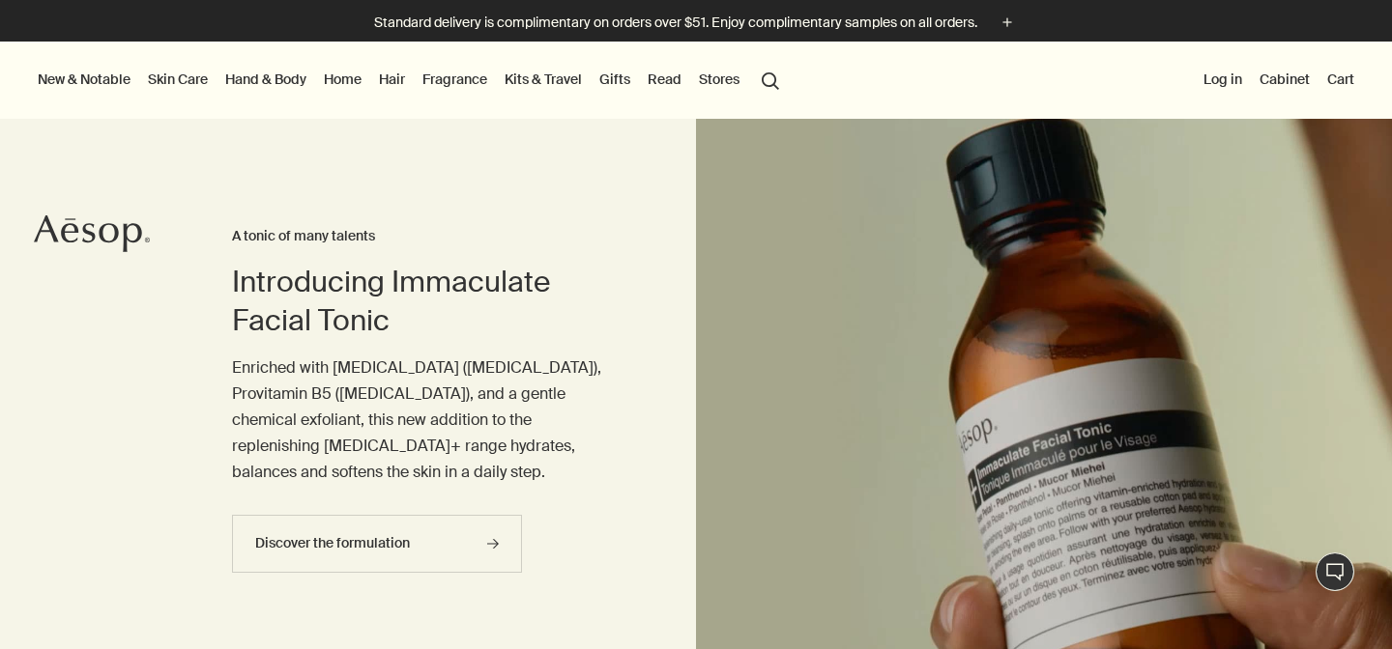
scroll to position [1698, 0]
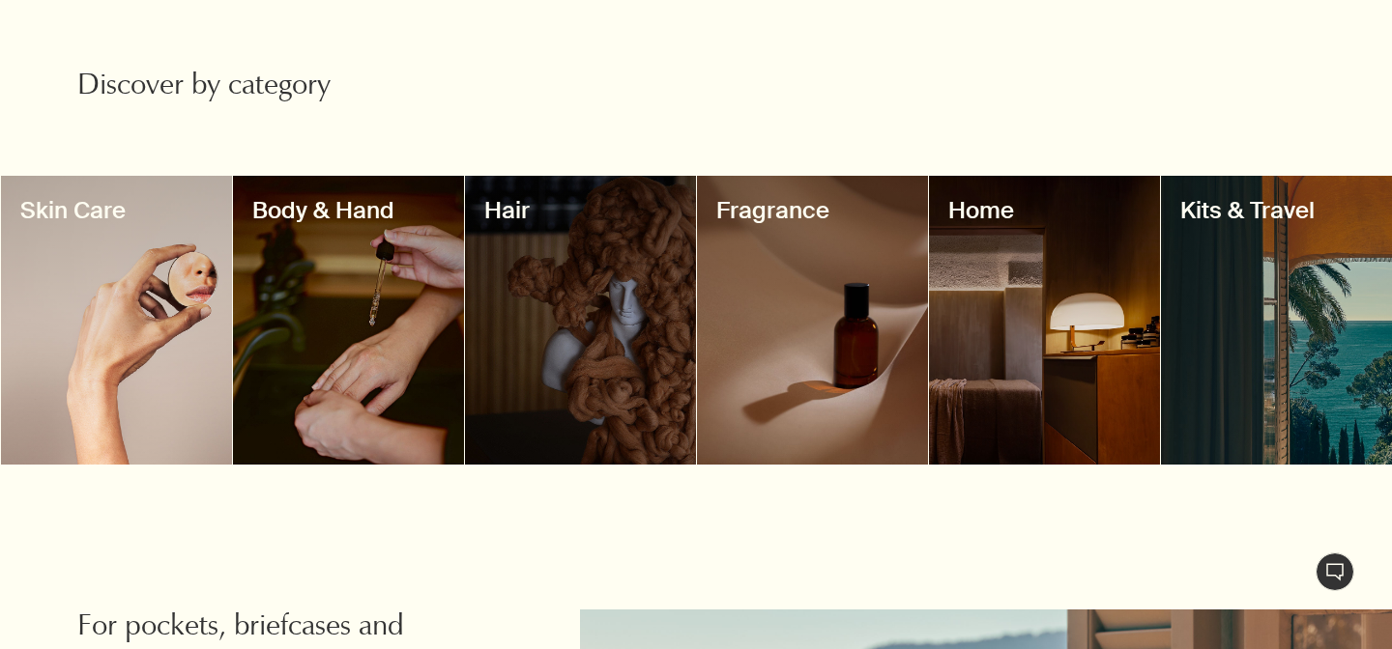
click at [787, 347] on div at bounding box center [812, 320] width 231 height 289
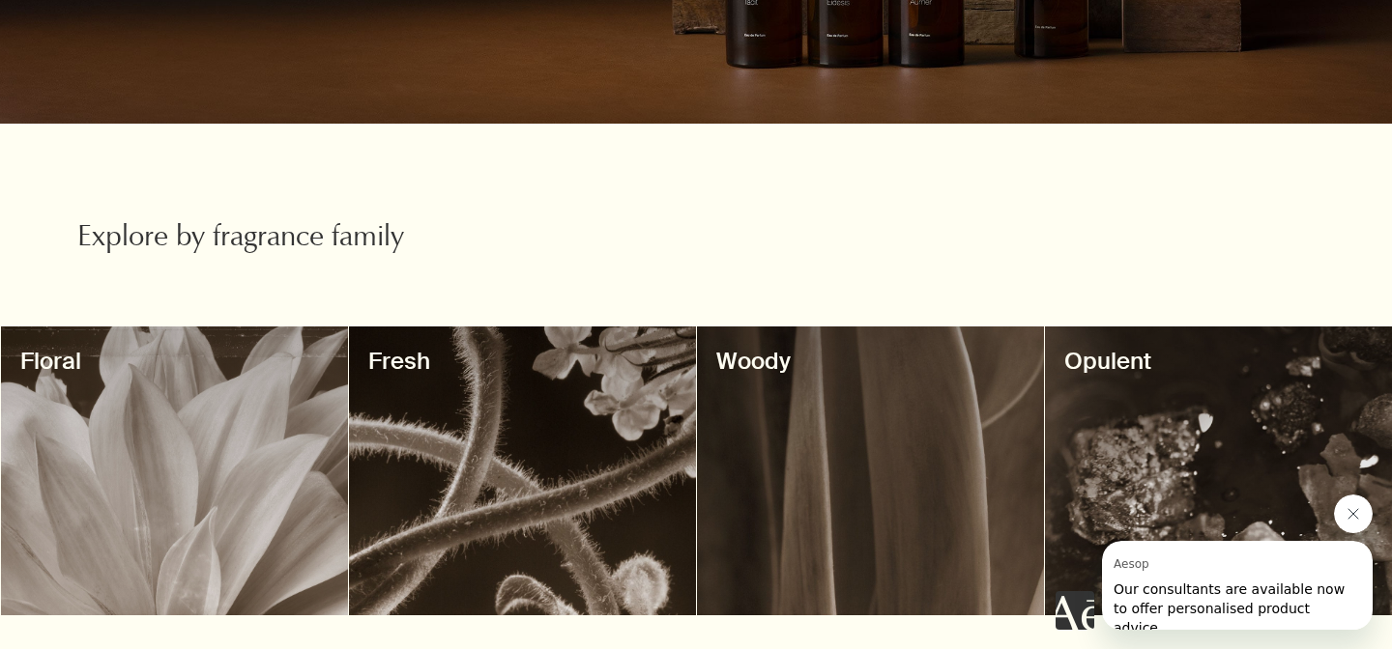
scroll to position [502, 0]
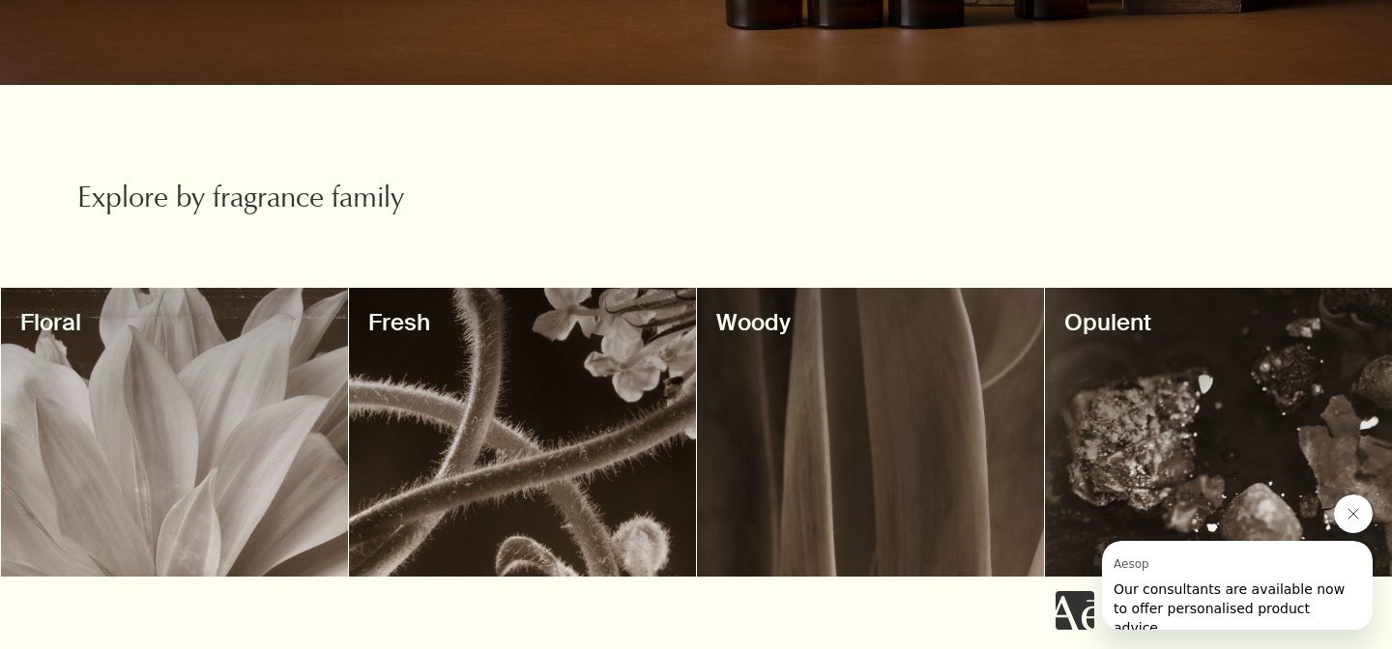
click at [834, 402] on div at bounding box center [870, 432] width 347 height 289
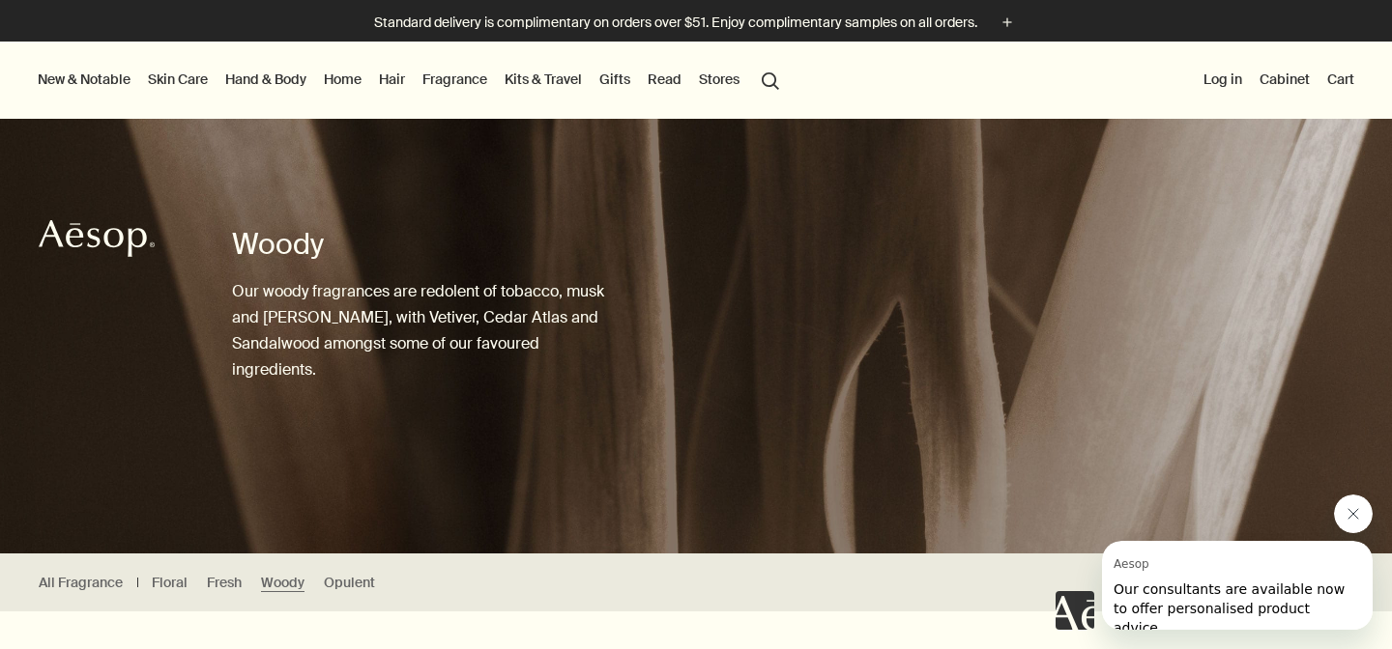
click at [1360, 519] on icon "Close message from Aesop" at bounding box center [1352, 513] width 15 height 15
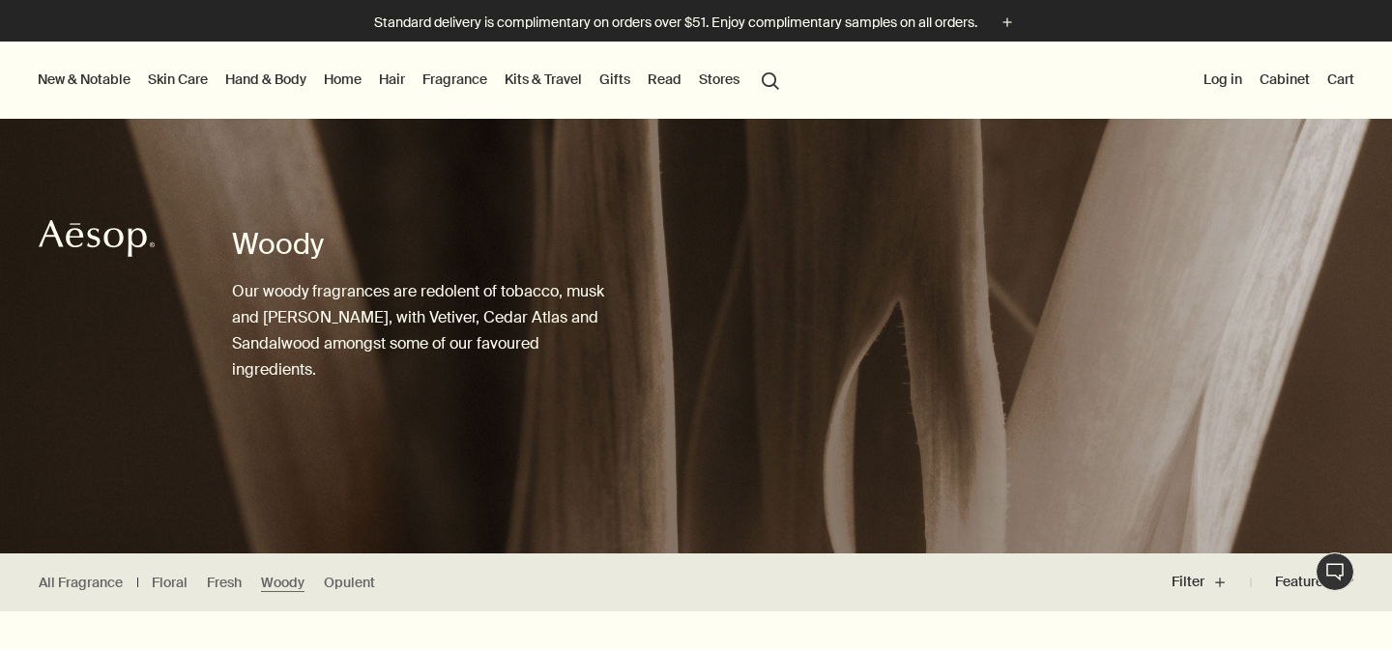
click at [1013, 626] on div at bounding box center [1161, 641] width 462 height 52
click at [860, 585] on div "All Fragrance Floral Fresh Woody Opulent" at bounding box center [576, 583] width 1152 height 58
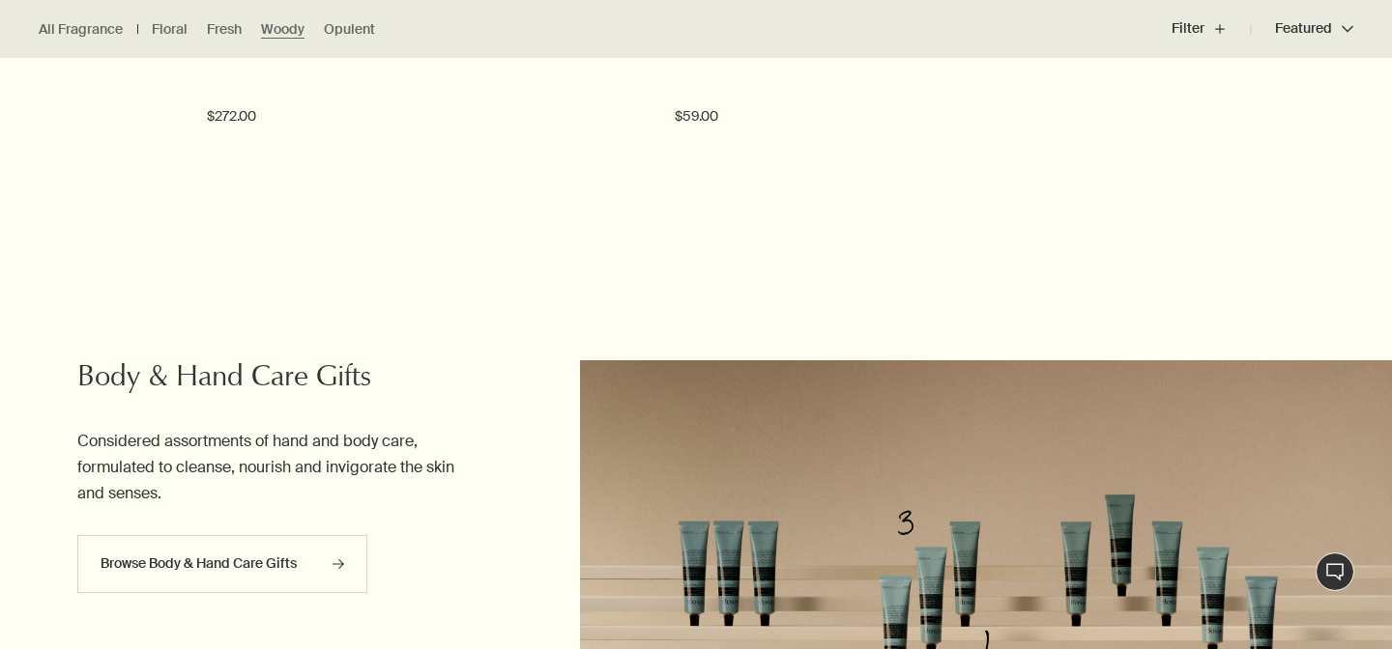
scroll to position [2491, 0]
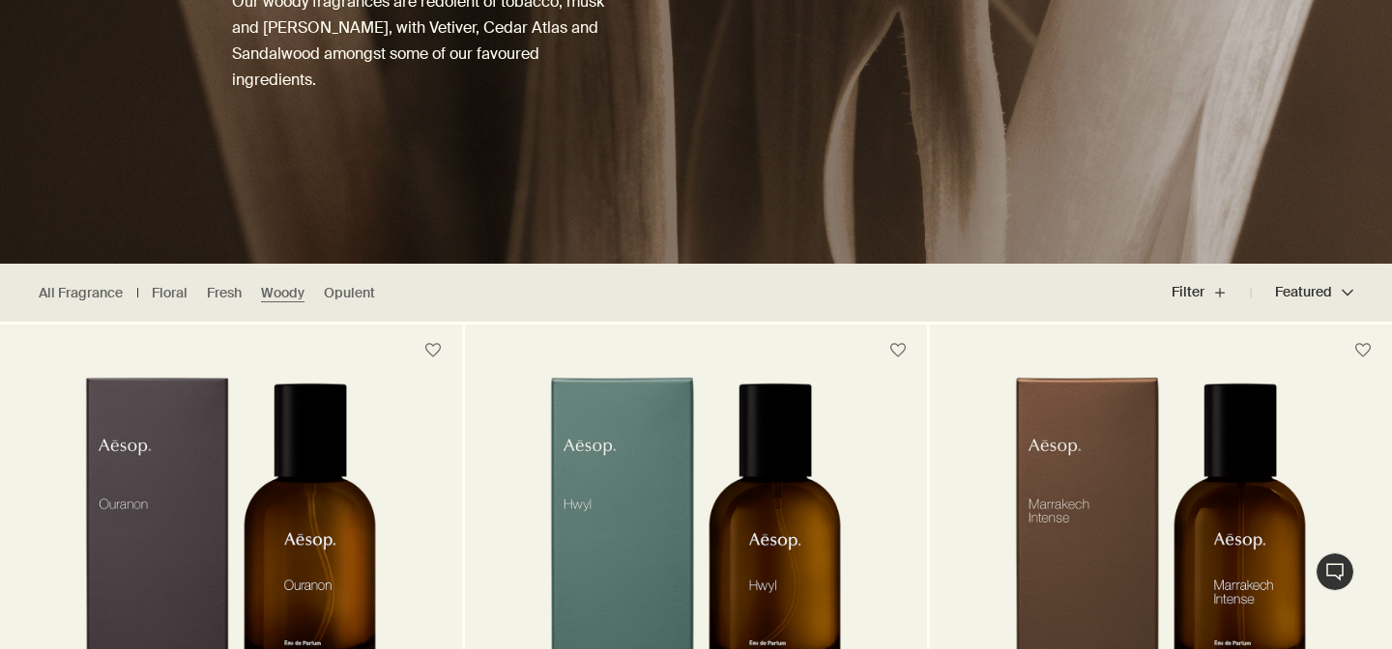
scroll to position [371, 0]
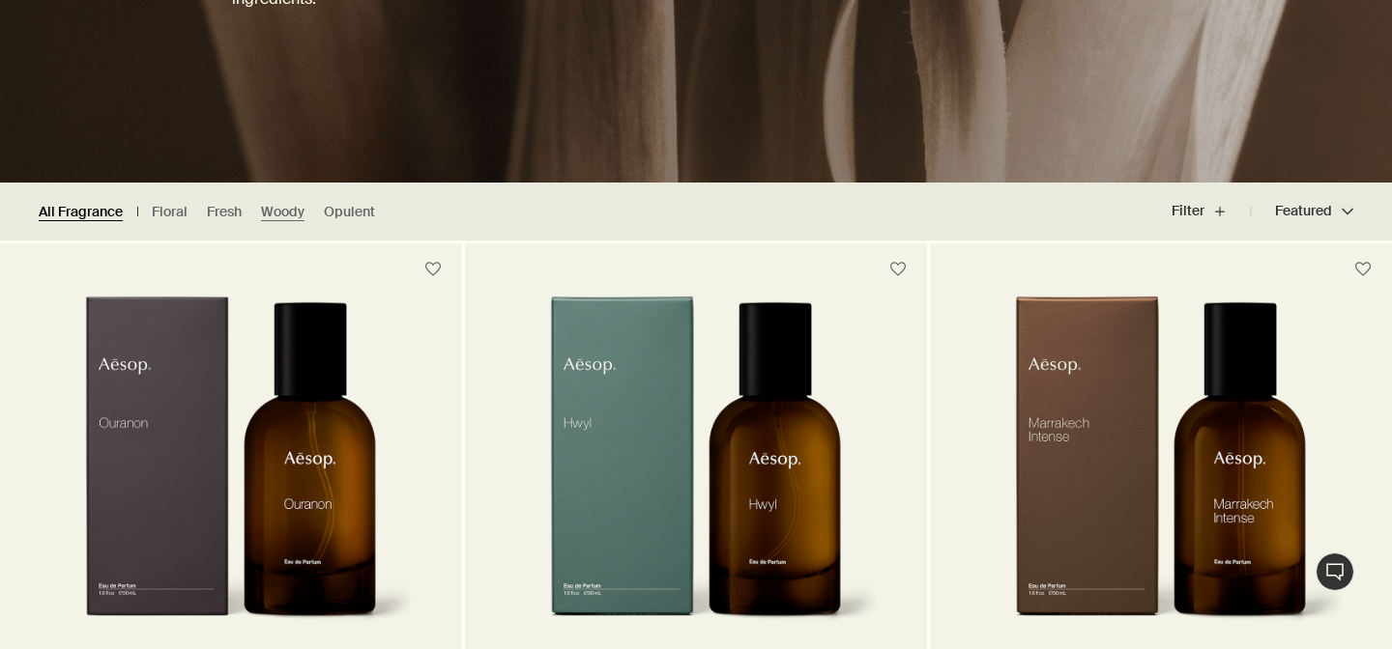
click at [93, 209] on link "All Fragrance" at bounding box center [81, 212] width 84 height 18
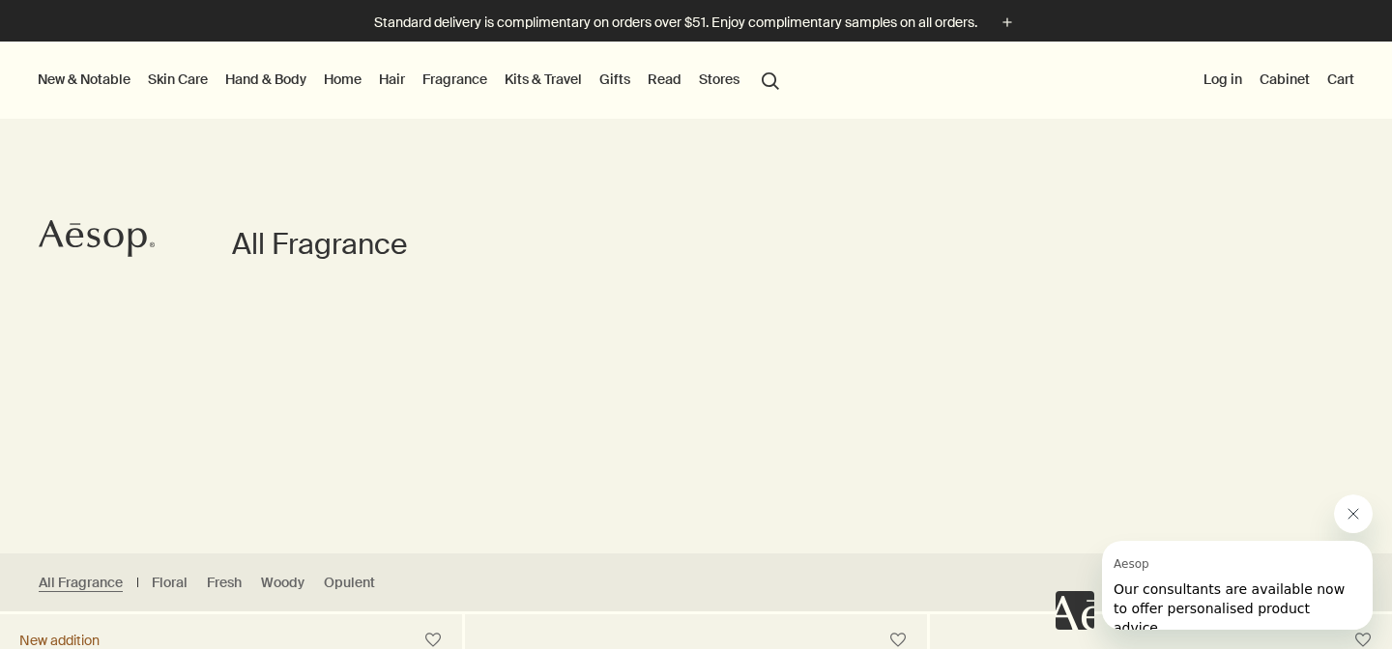
click at [271, 78] on link "Hand & Body" at bounding box center [265, 79] width 89 height 25
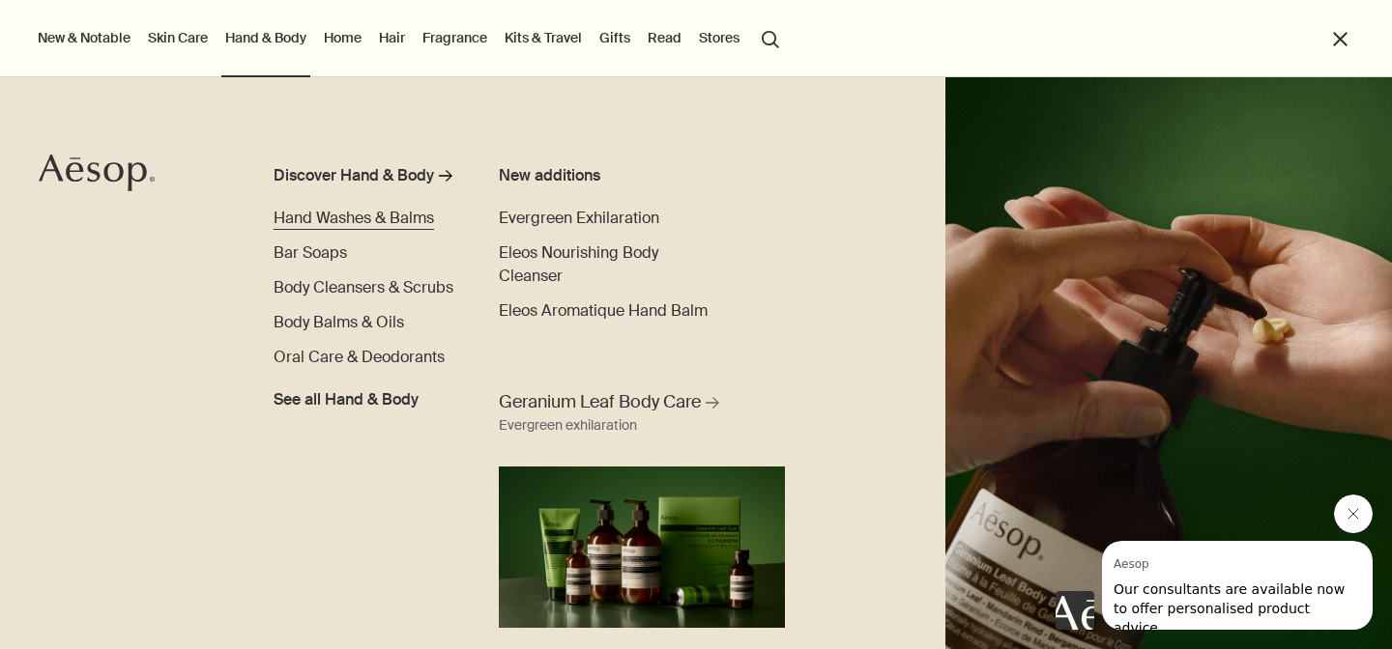
click at [311, 223] on span "Hand Washes & Balms" at bounding box center [353, 218] width 160 height 20
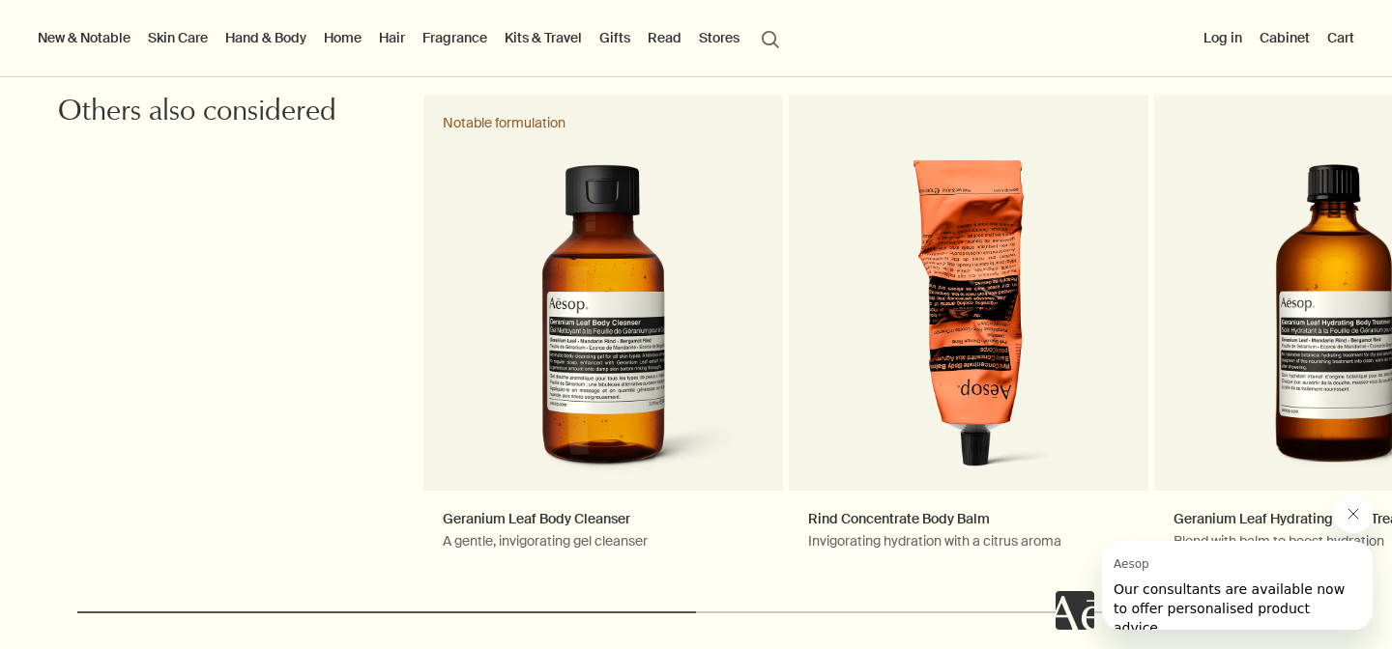
scroll to position [1983, 0]
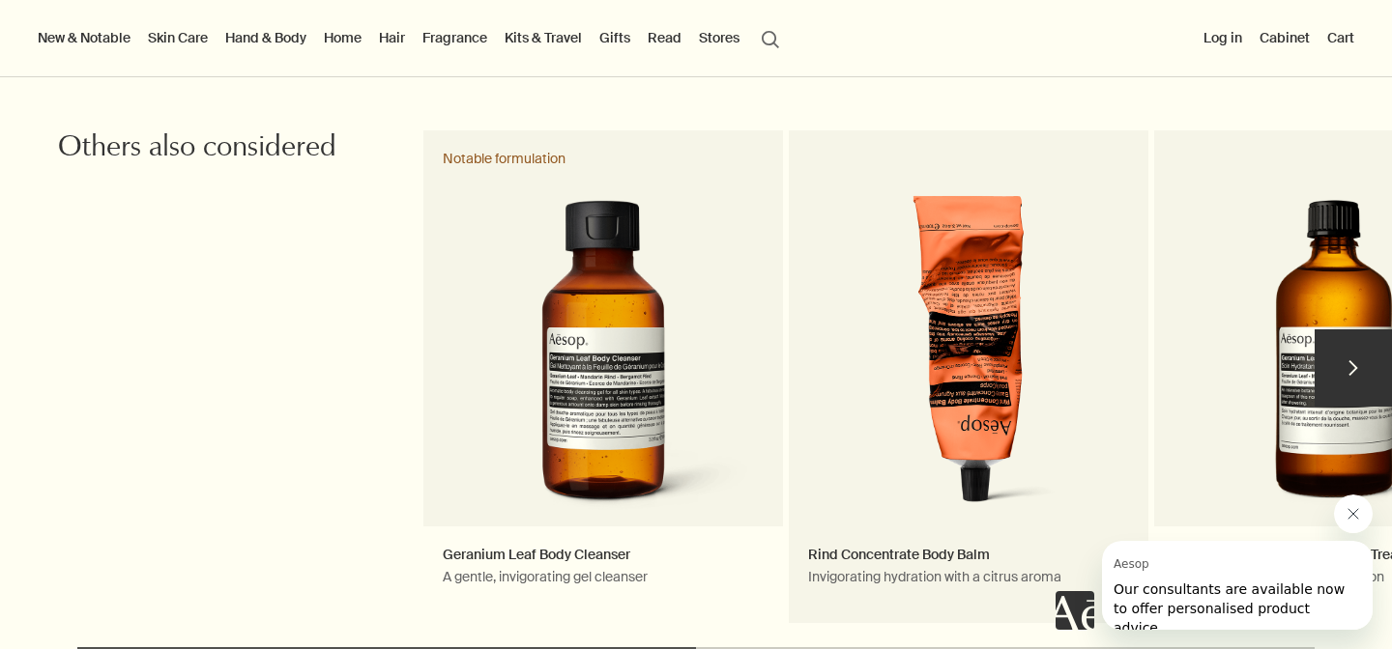
click at [931, 380] on link "Rind Concentrate Body Balm Invigorating hydration with a citrus aroma" at bounding box center [968, 376] width 359 height 493
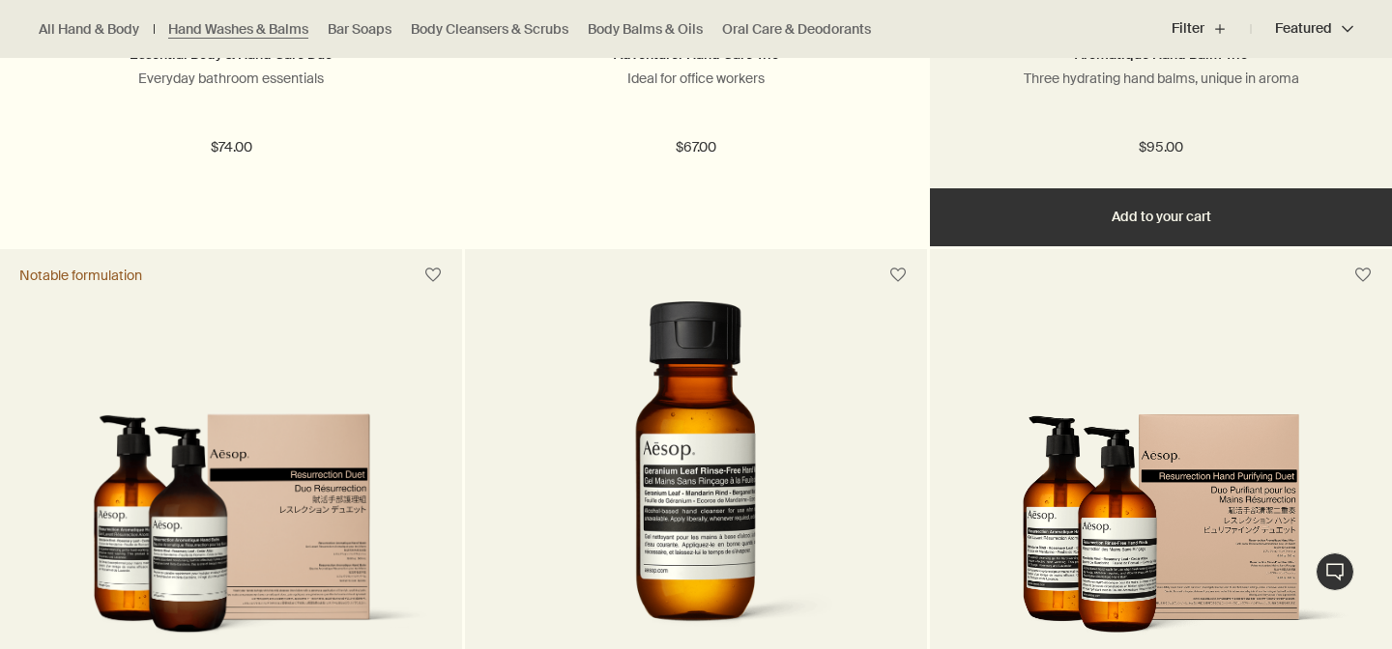
scroll to position [3874, 0]
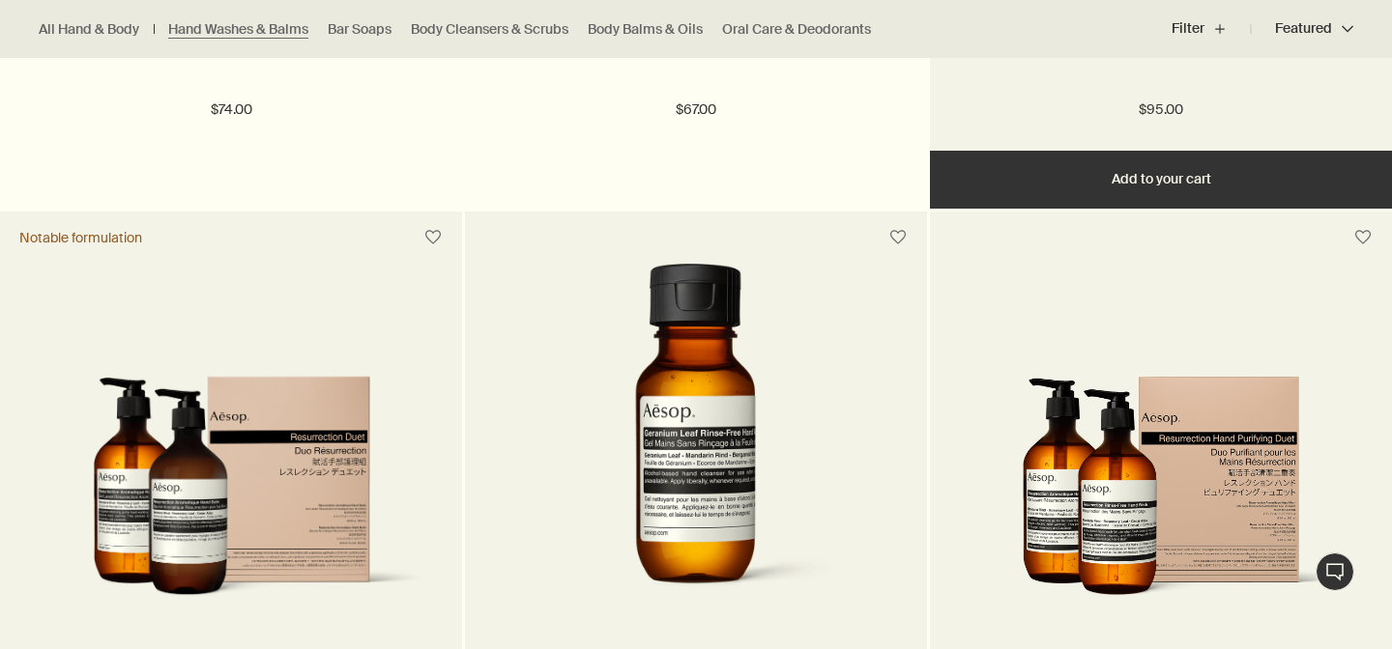
click at [1146, 178] on button "Add Add to your cart" at bounding box center [1161, 180] width 462 height 58
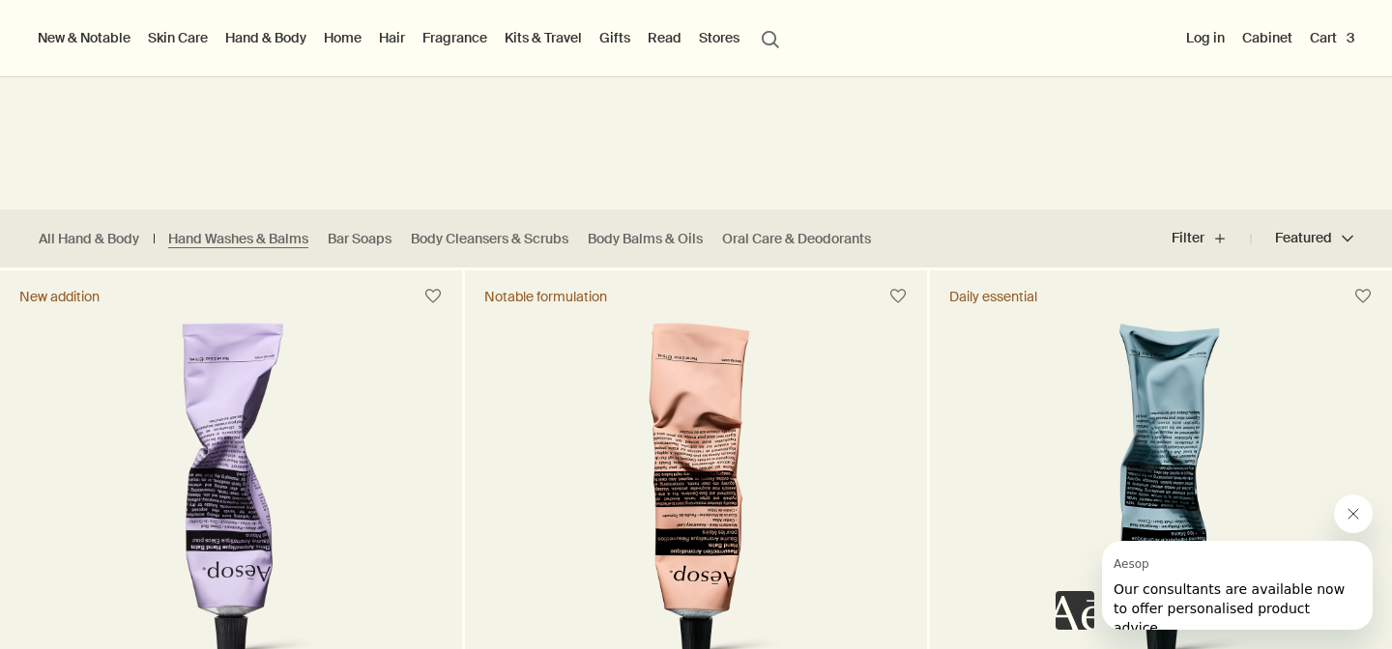
scroll to position [196, 0]
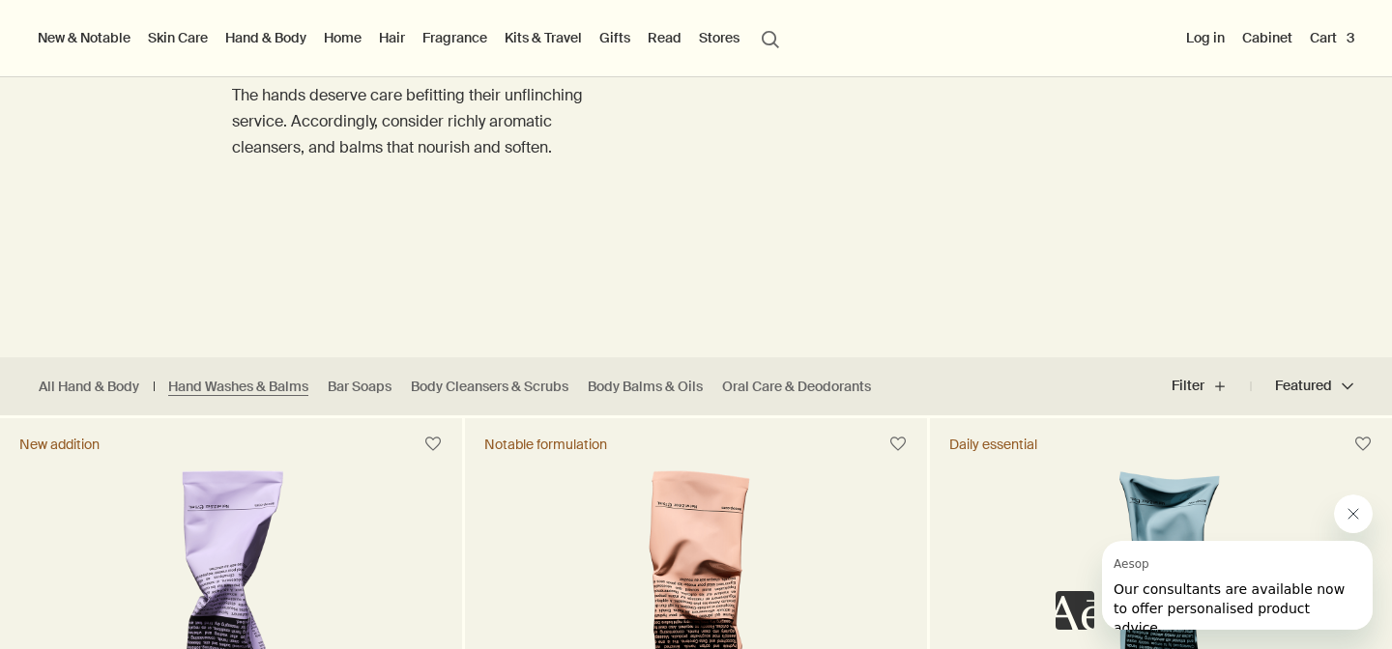
click at [309, 521] on img at bounding box center [231, 650] width 302 height 358
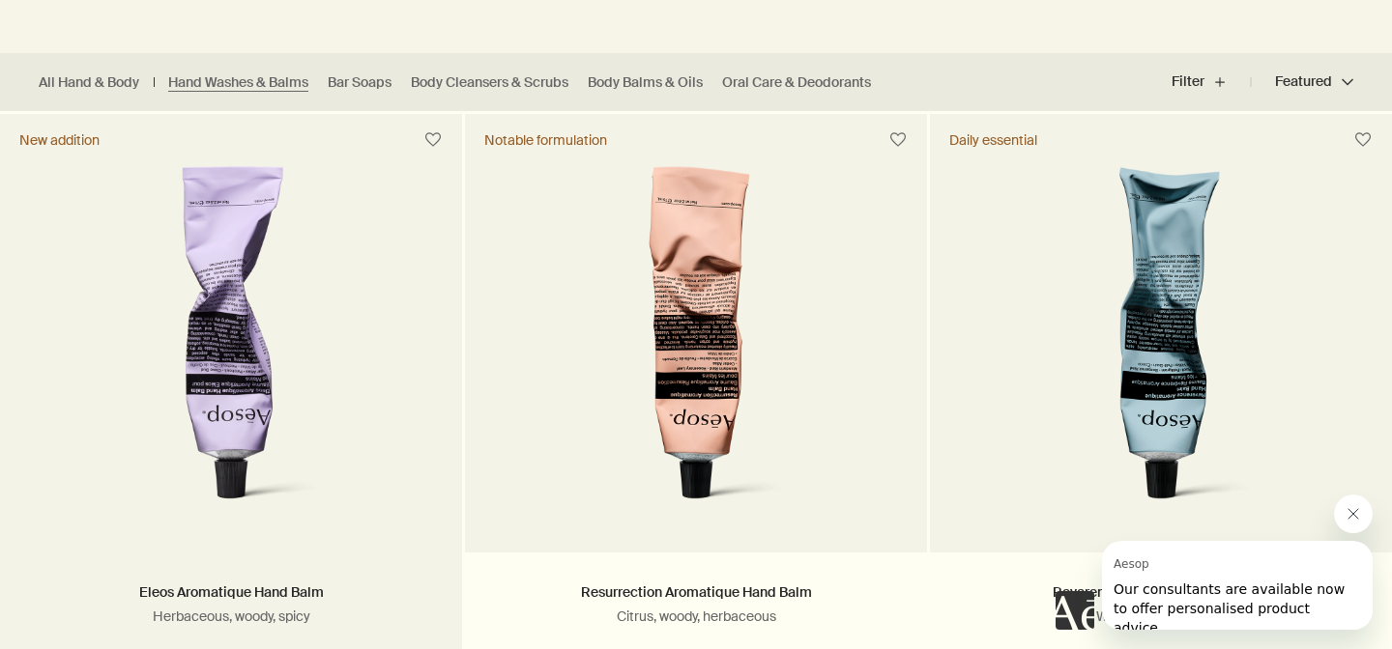
scroll to position [503, 0]
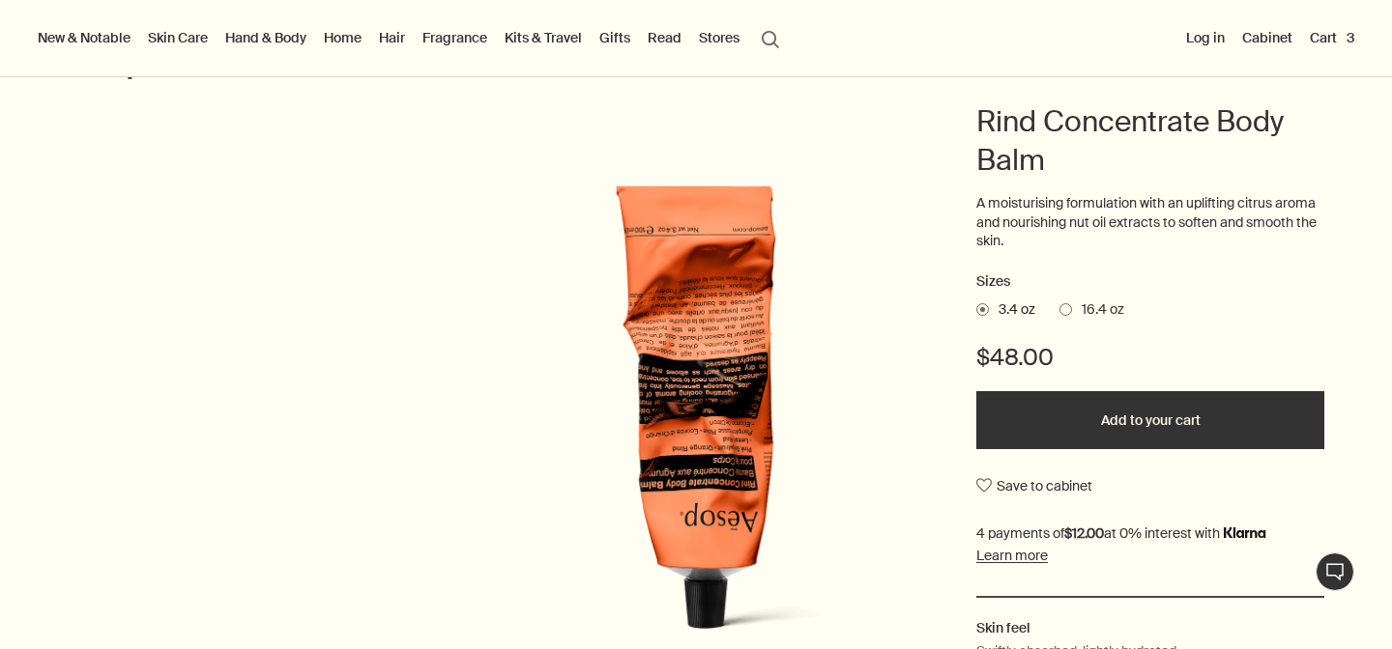
scroll to position [244, 0]
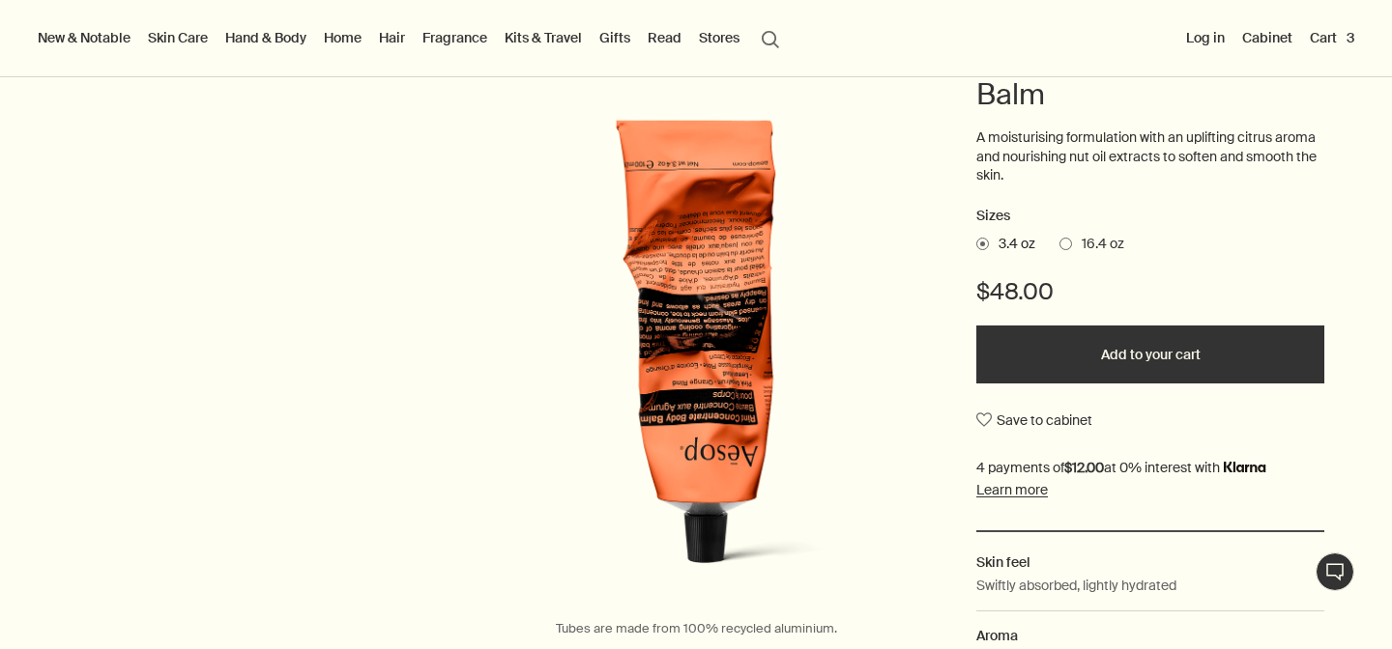
click at [1076, 244] on span "16.4 oz" at bounding box center [1098, 244] width 52 height 19
click at [1059, 244] on input "16.4 oz" at bounding box center [1059, 241] width 0 height 13
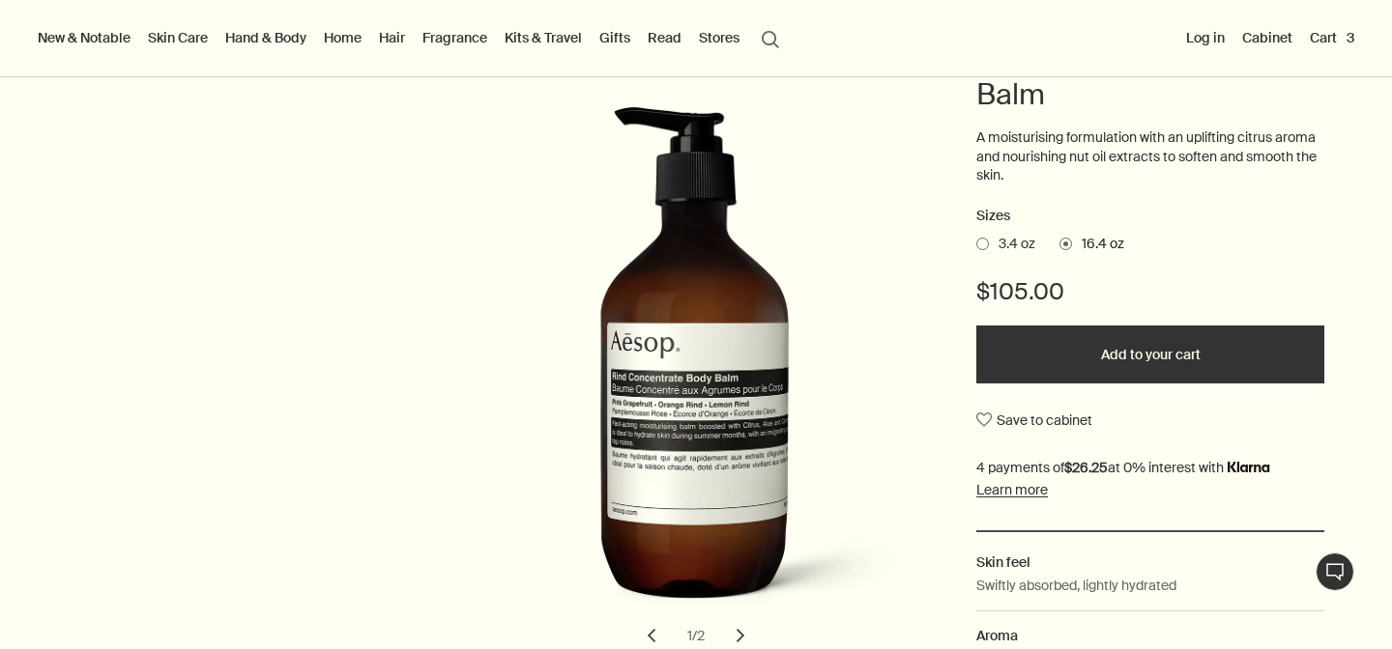
click at [998, 242] on span "3.4 oz" at bounding box center [1012, 244] width 46 height 19
click at [976, 242] on input "3.4 oz" at bounding box center [976, 241] width 0 height 13
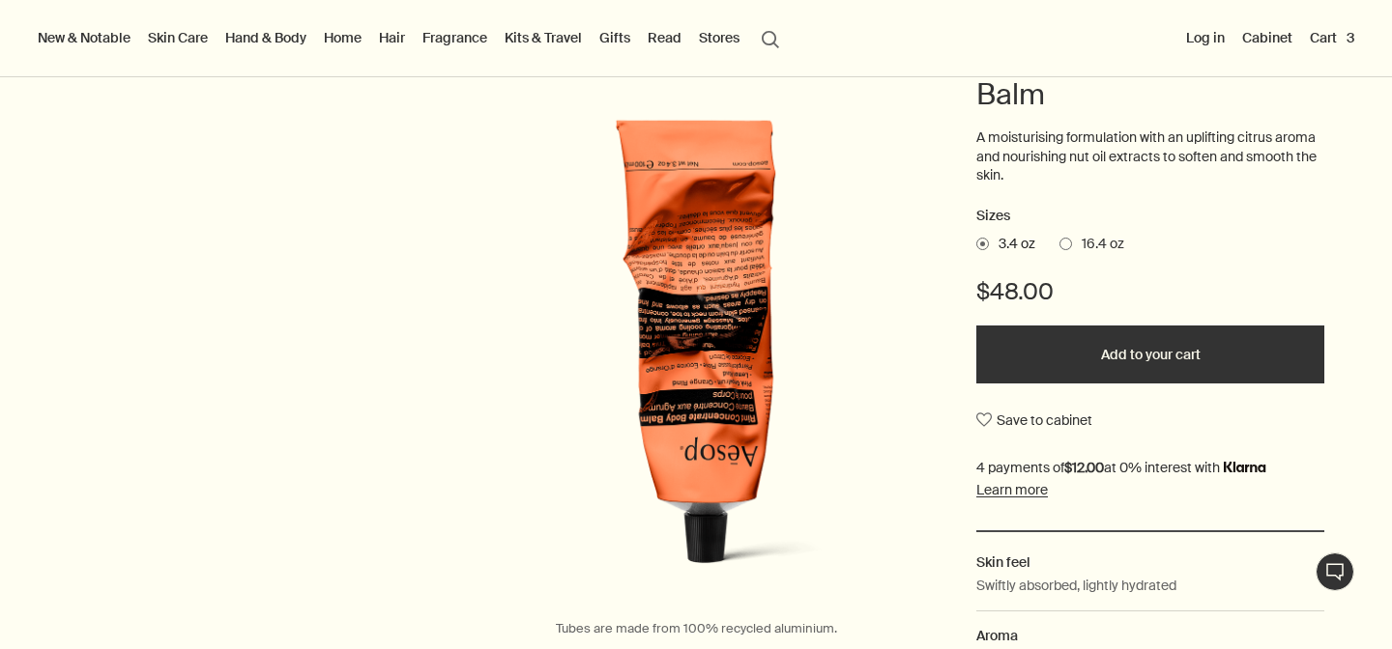
click at [1114, 361] on button "Add to your cart" at bounding box center [1150, 355] width 348 height 58
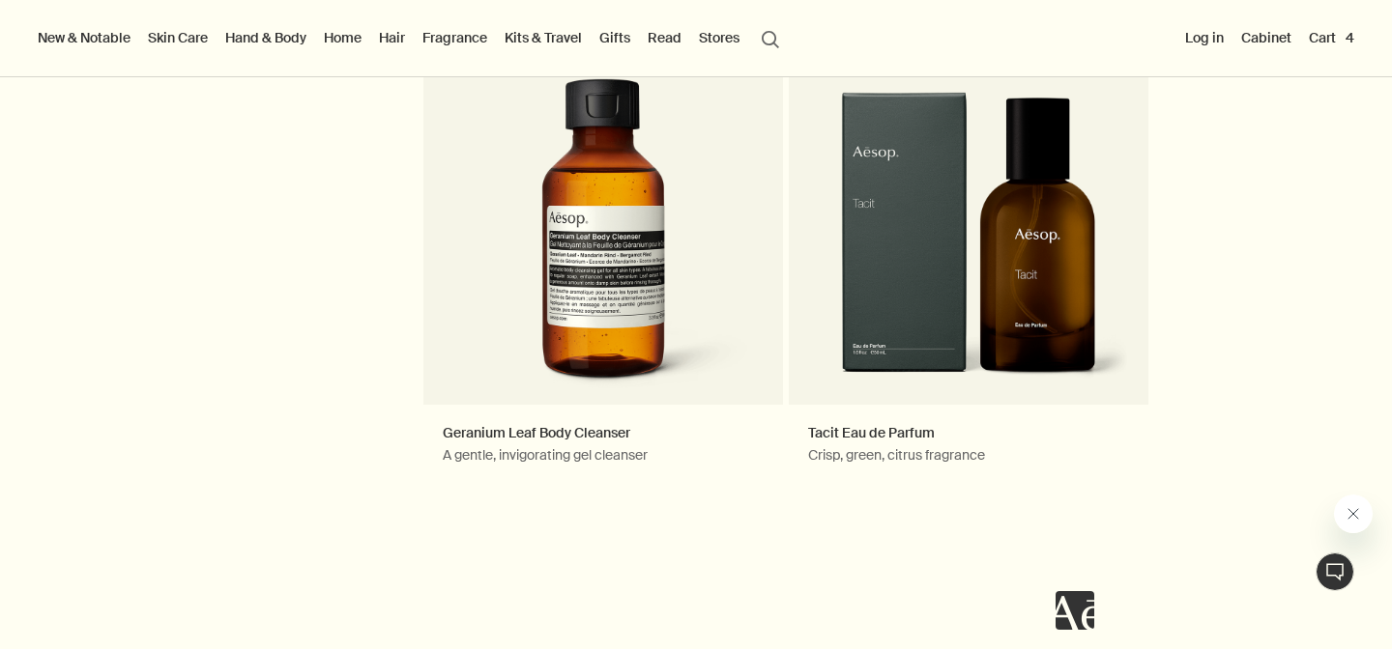
scroll to position [0, 0]
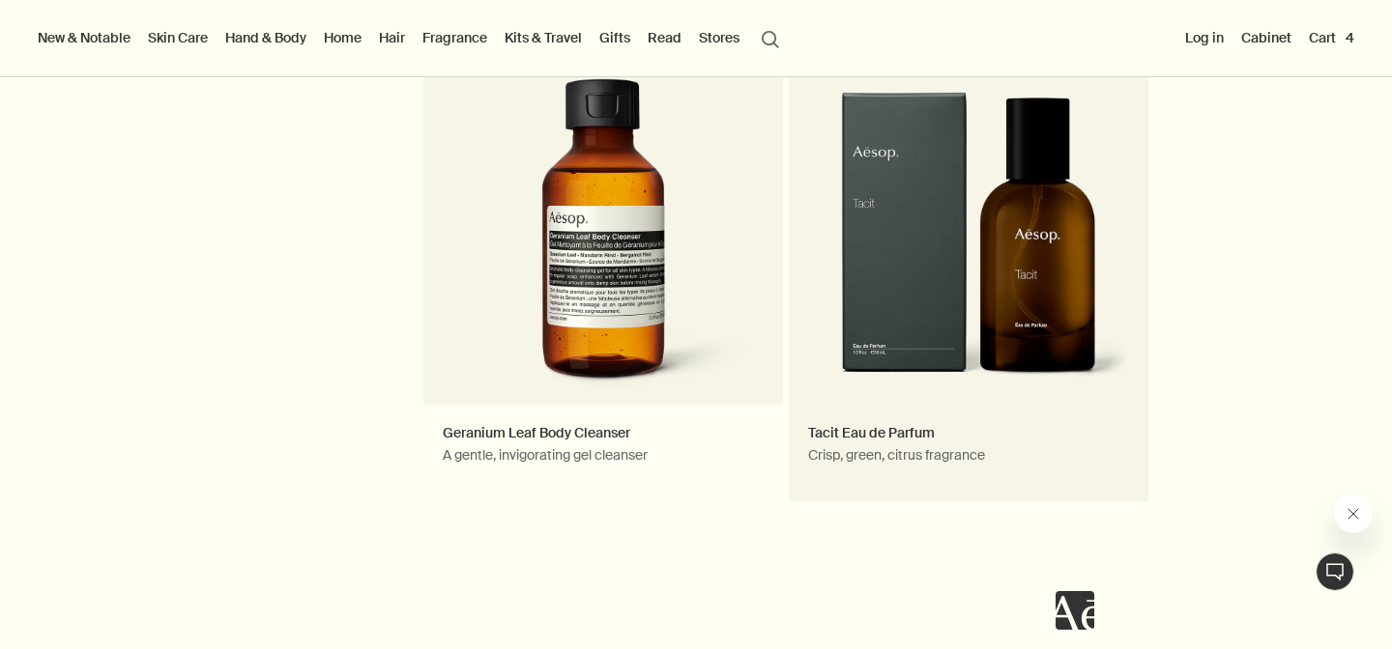
click at [1049, 255] on link "Tacit Eau de Parfum Crisp, green, citrus fragrance" at bounding box center [968, 255] width 359 height 493
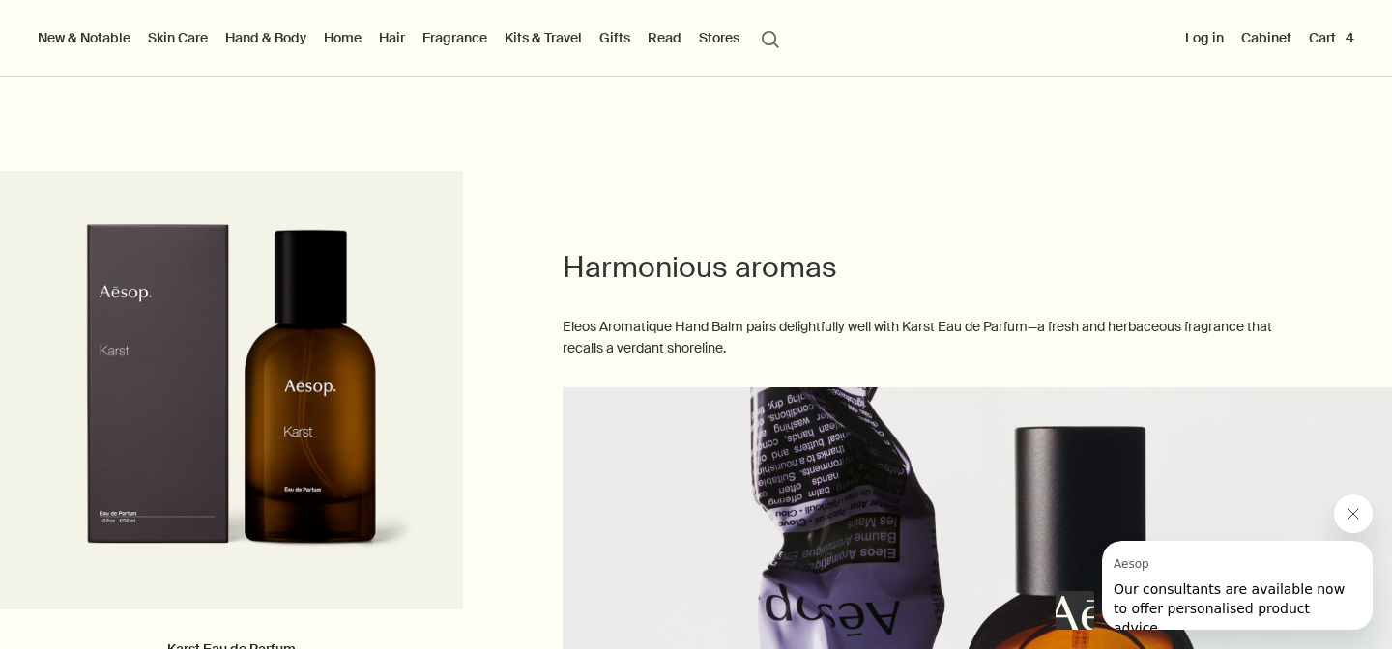
click at [469, 42] on link "Fragrance" at bounding box center [454, 37] width 72 height 25
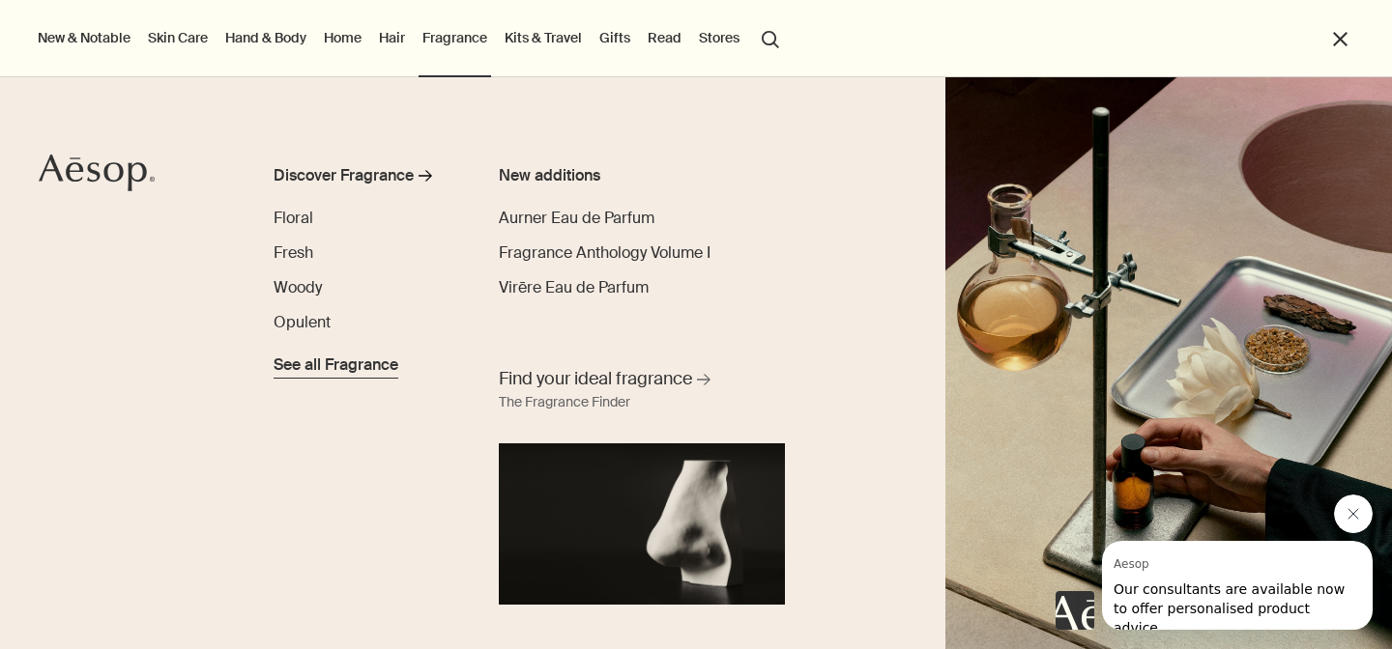
click at [316, 363] on span "See all Fragrance" at bounding box center [335, 365] width 125 height 23
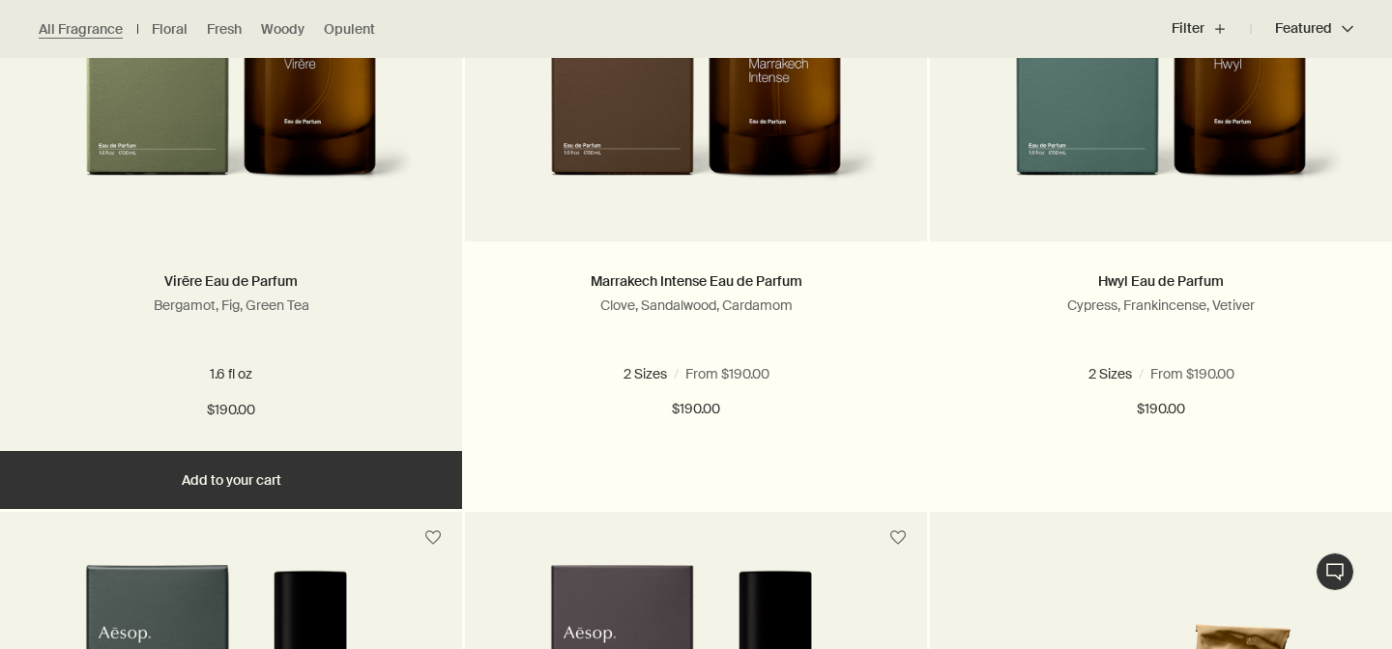
scroll to position [823, 0]
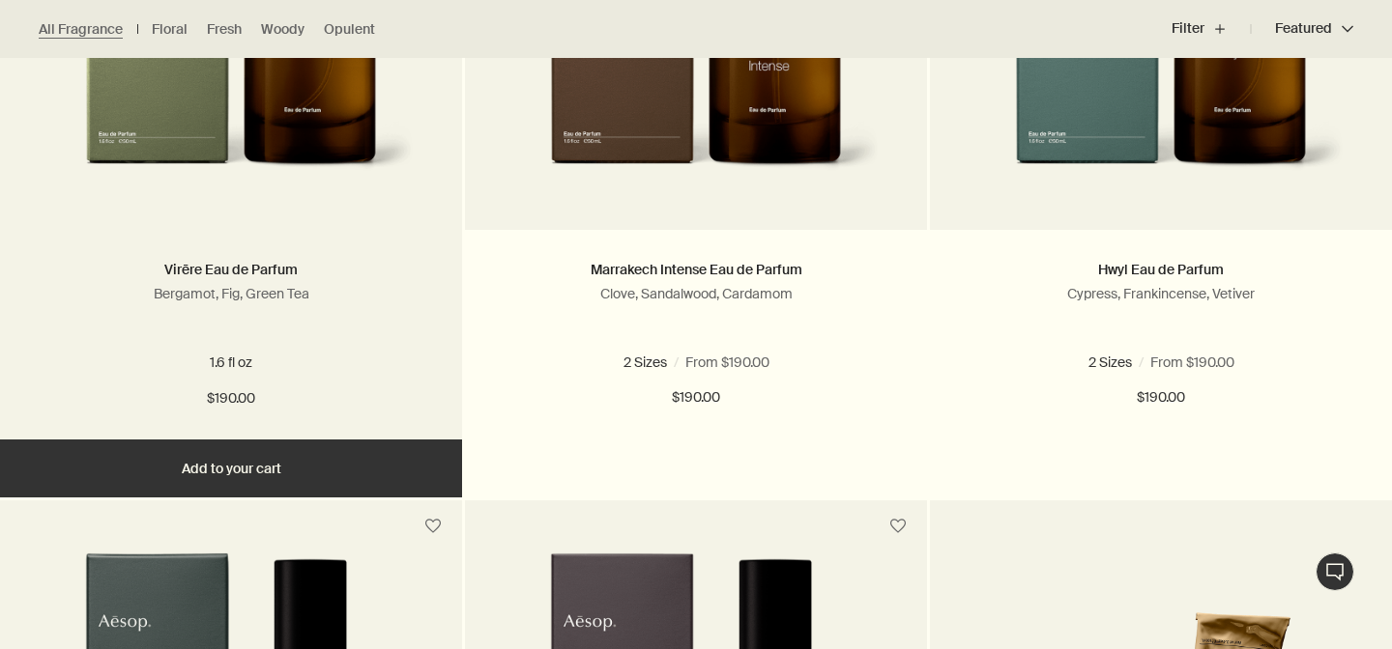
click at [296, 177] on img at bounding box center [230, 22] width 366 height 358
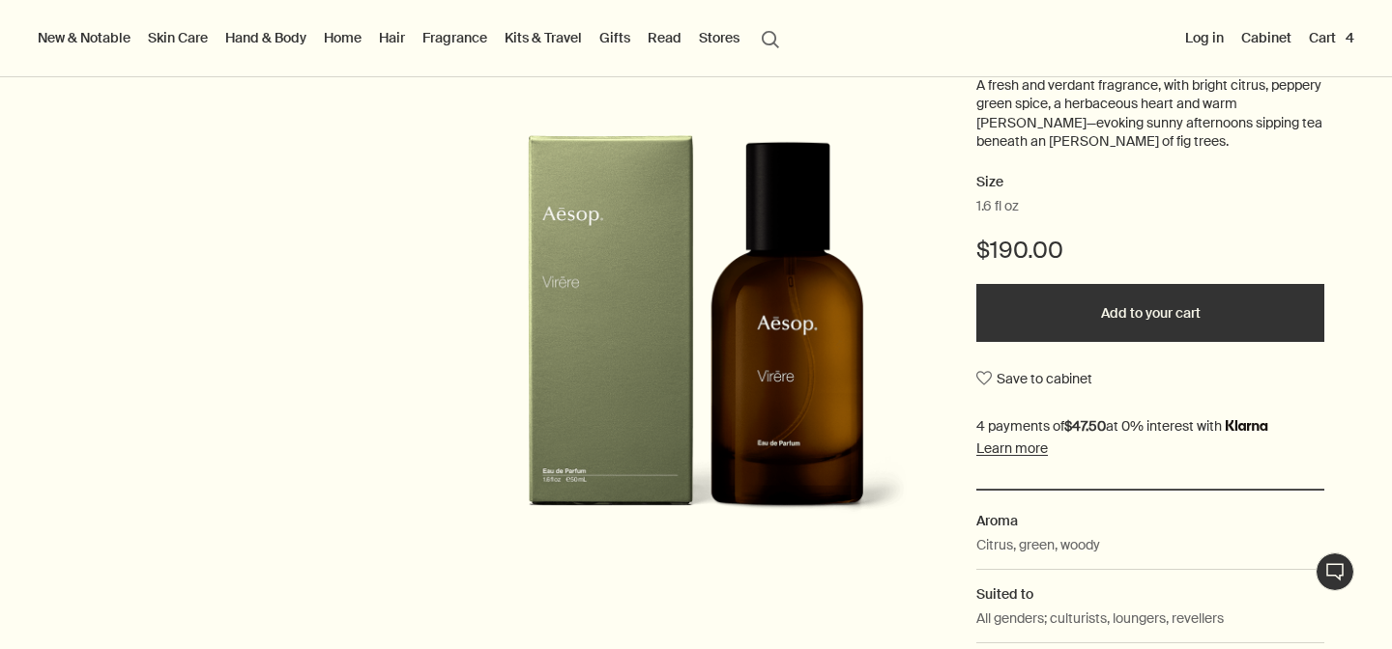
scroll to position [277, 0]
click at [1071, 308] on button "Add to your cart" at bounding box center [1150, 312] width 348 height 58
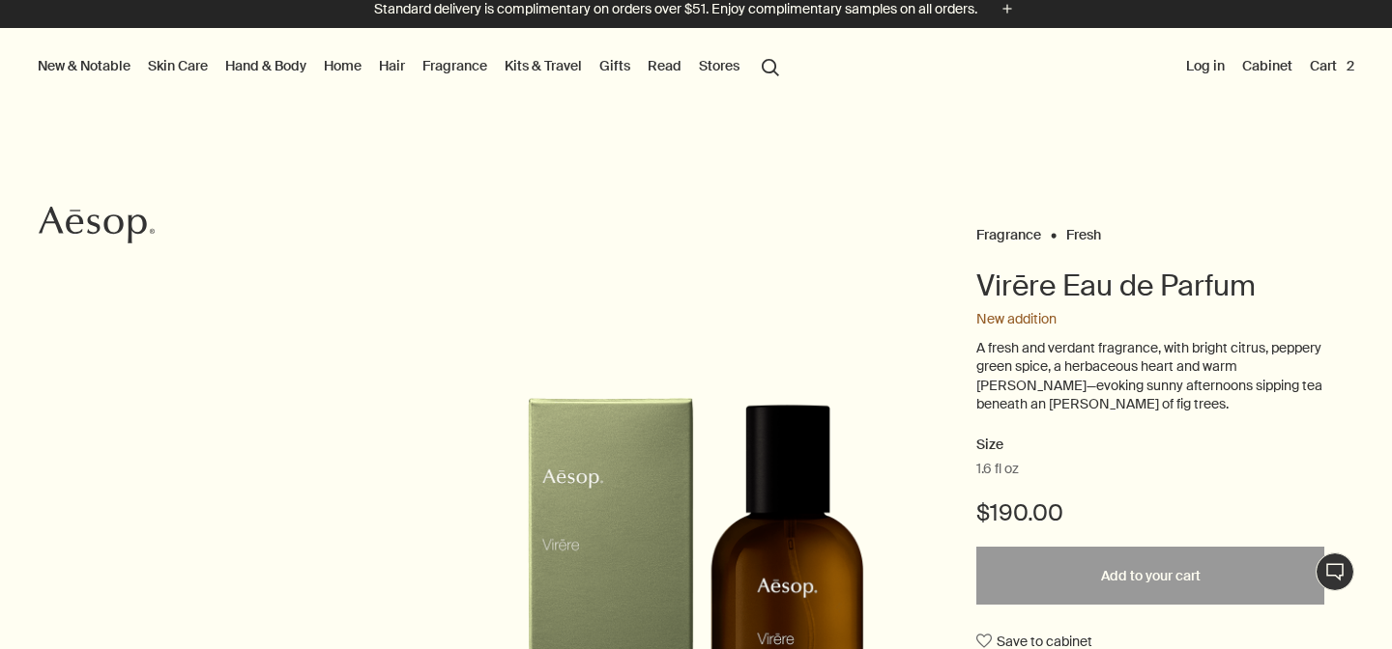
scroll to position [0, 0]
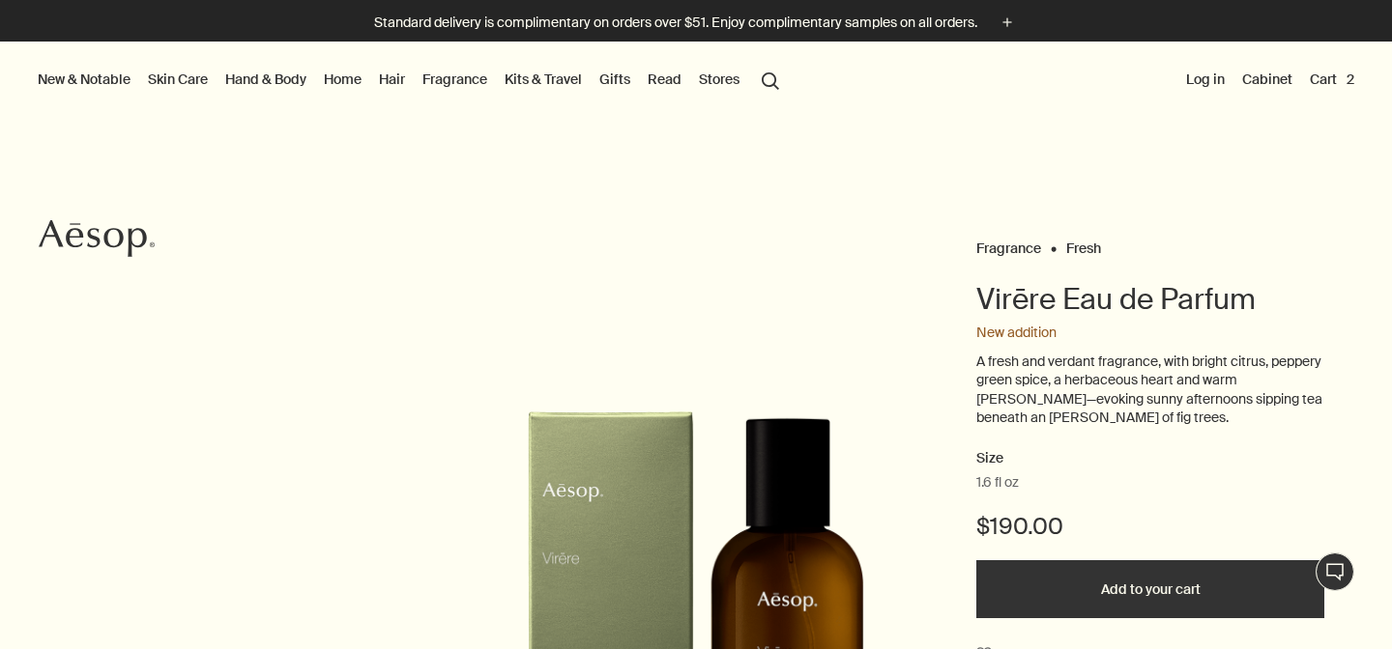
click at [1017, 335] on div "New addition" at bounding box center [1150, 333] width 348 height 19
click at [1340, 76] on button "Cart 2" at bounding box center [1332, 79] width 52 height 25
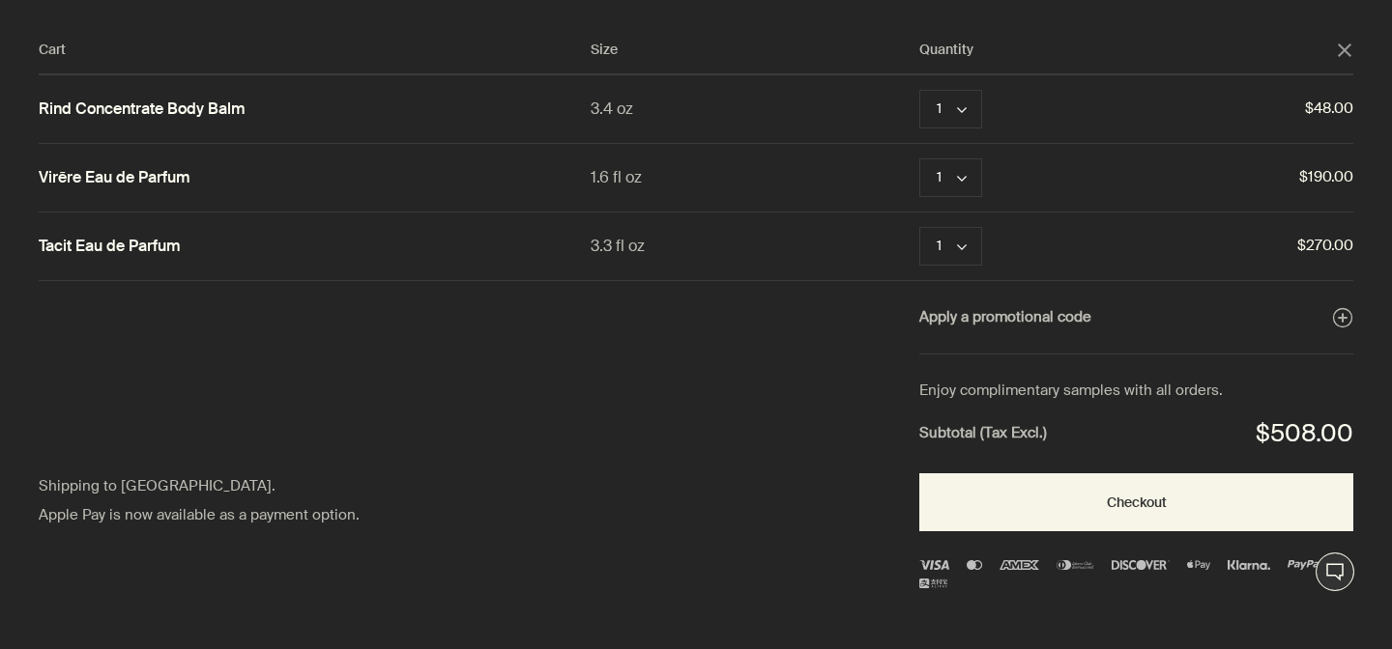
click at [1349, 51] on icon "close" at bounding box center [1344, 50] width 14 height 14
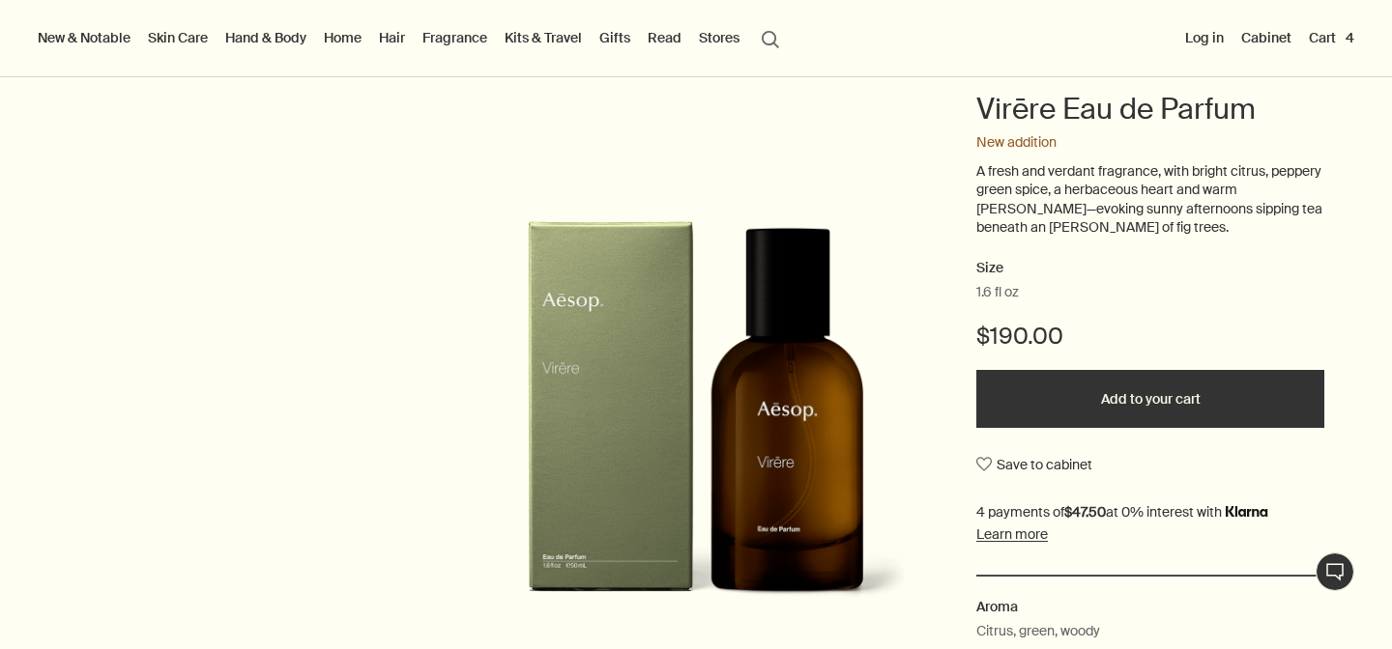
scroll to position [303, 0]
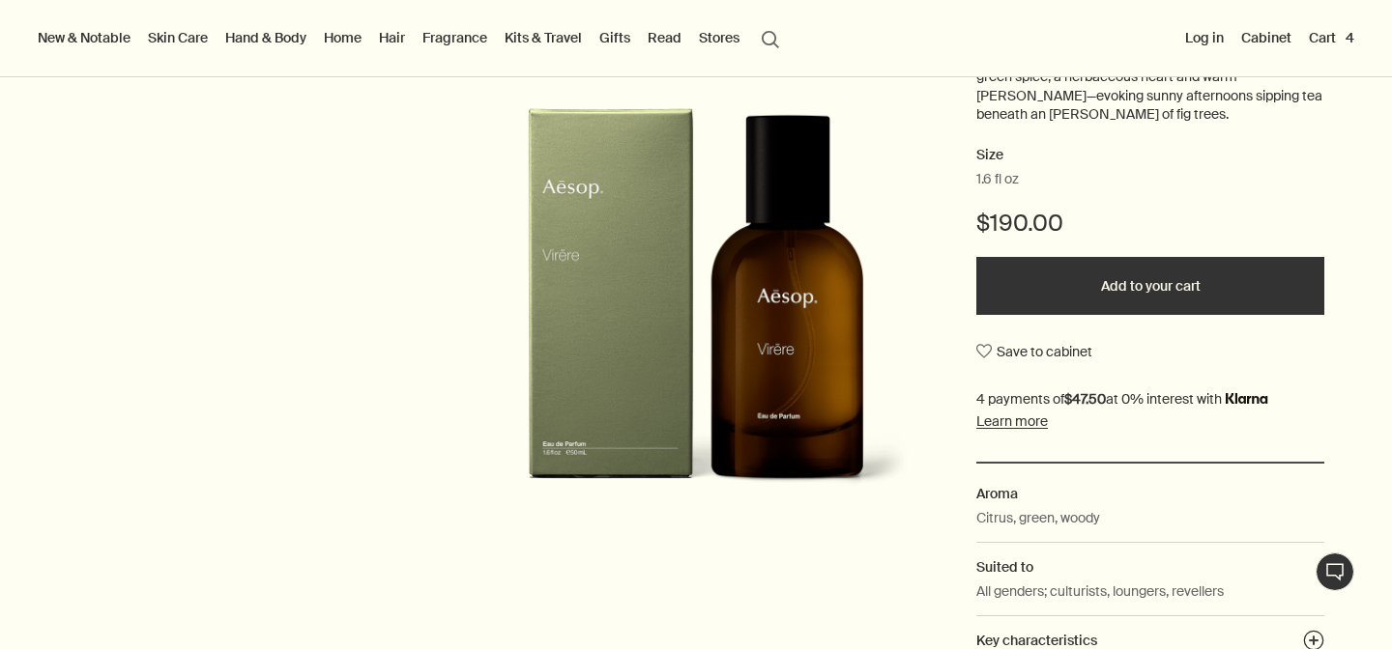
click at [995, 179] on span "1.6 fl oz" at bounding box center [997, 179] width 43 height 19
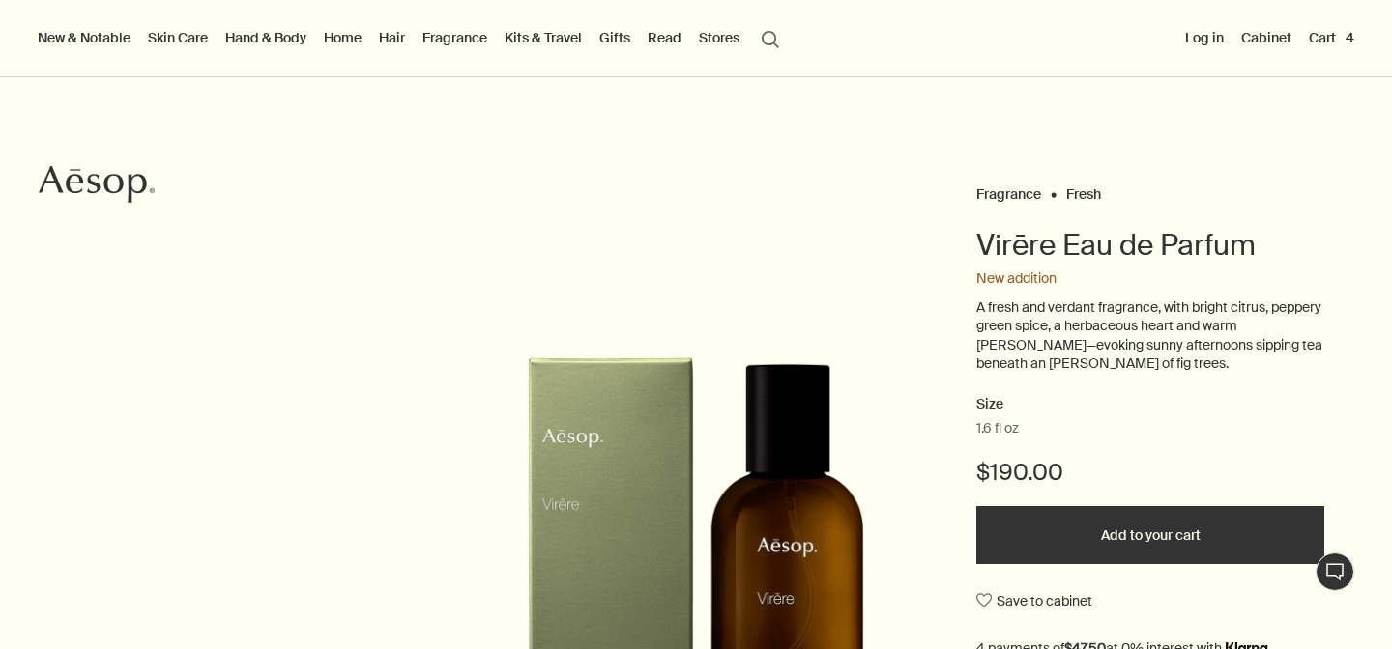
scroll to position [19, 0]
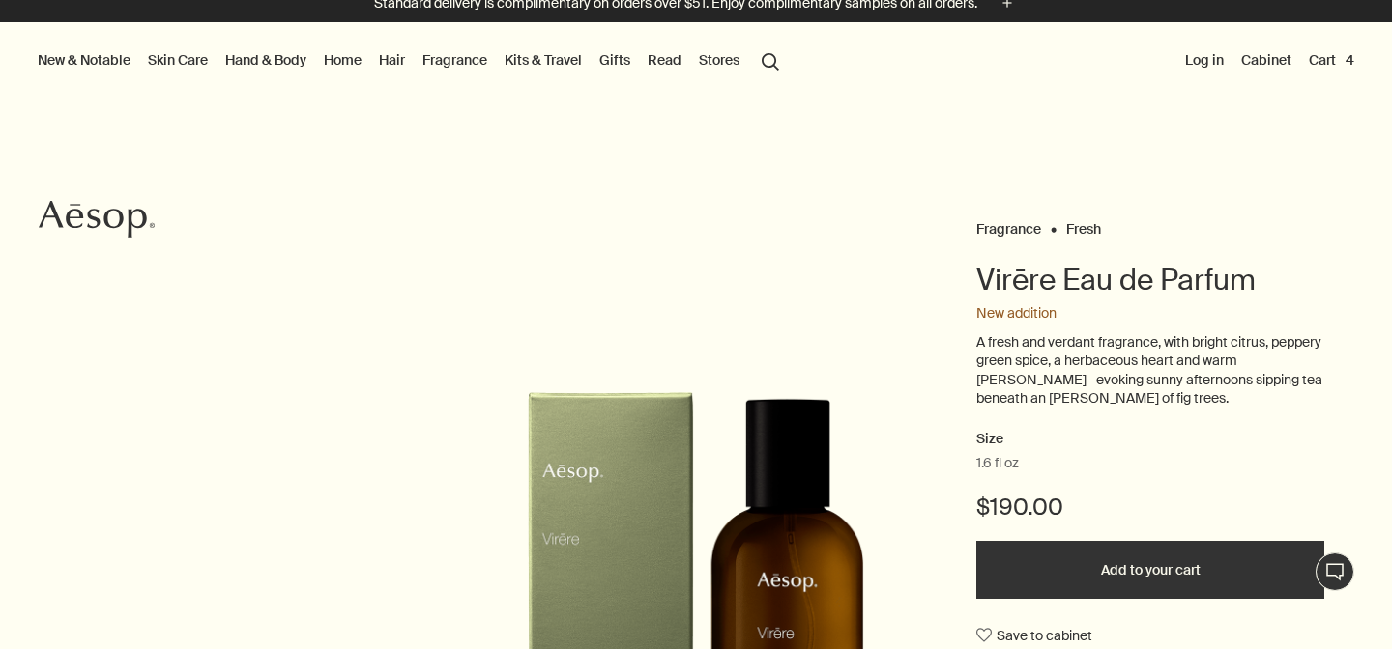
click at [985, 455] on span "1.6 fl oz" at bounding box center [997, 463] width 43 height 19
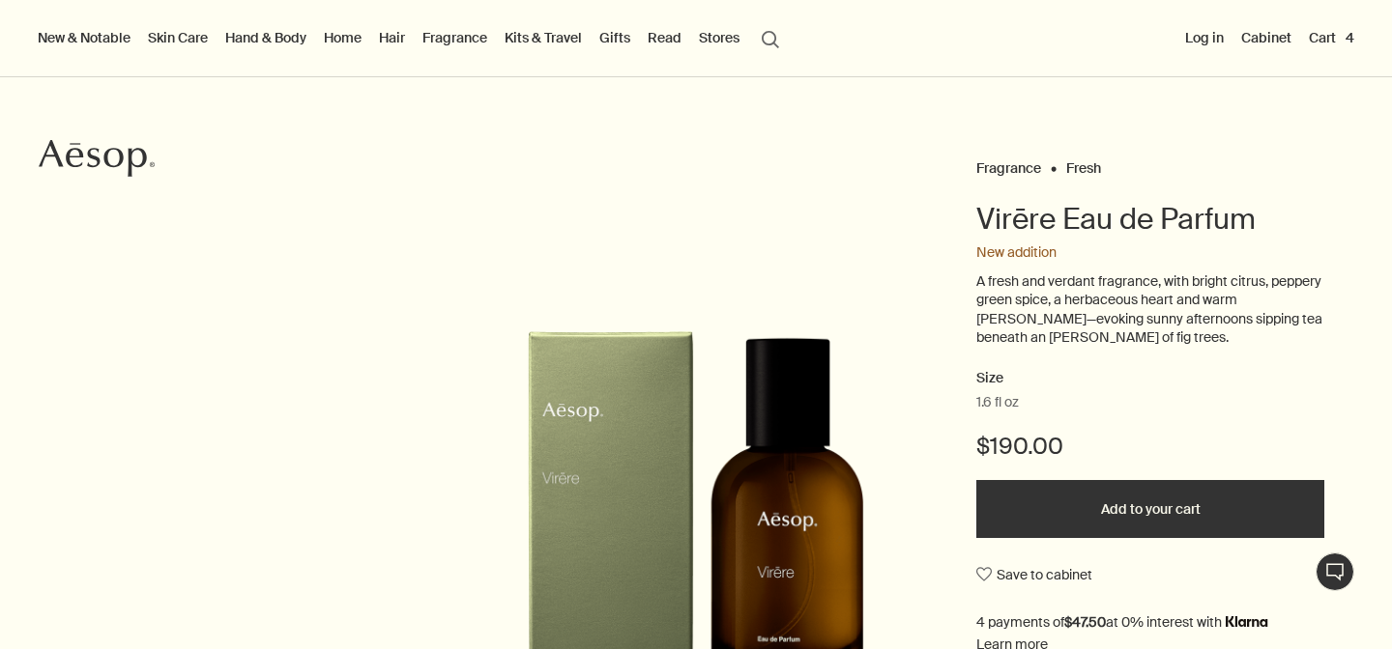
scroll to position [0, 0]
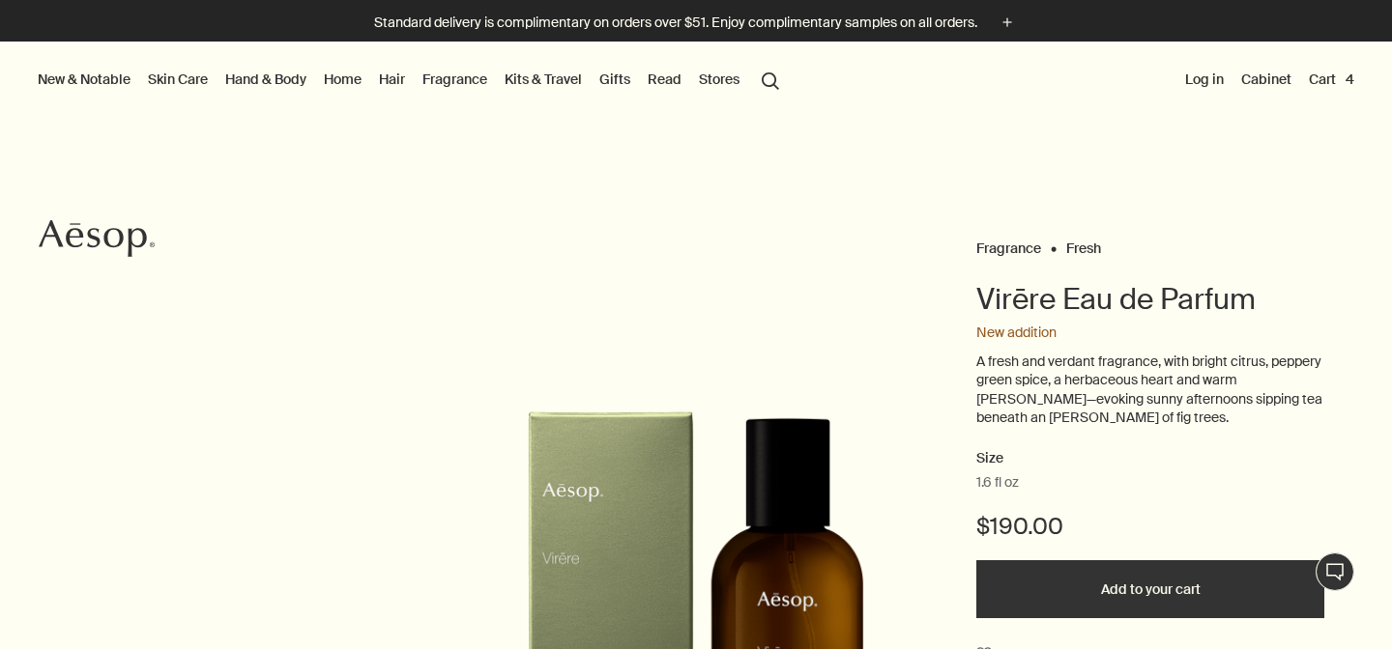
click at [549, 72] on link "Kits & Travel" at bounding box center [543, 79] width 85 height 25
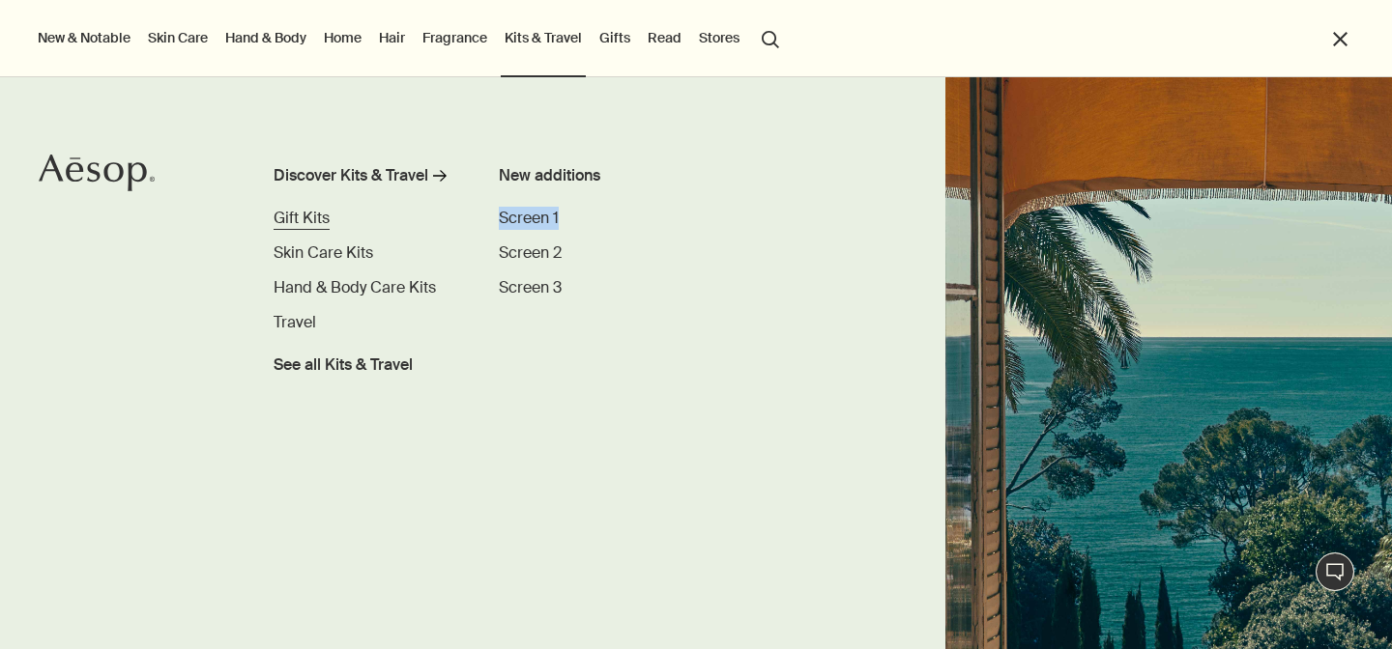
click at [314, 215] on span "Gift Kits" at bounding box center [301, 218] width 56 height 20
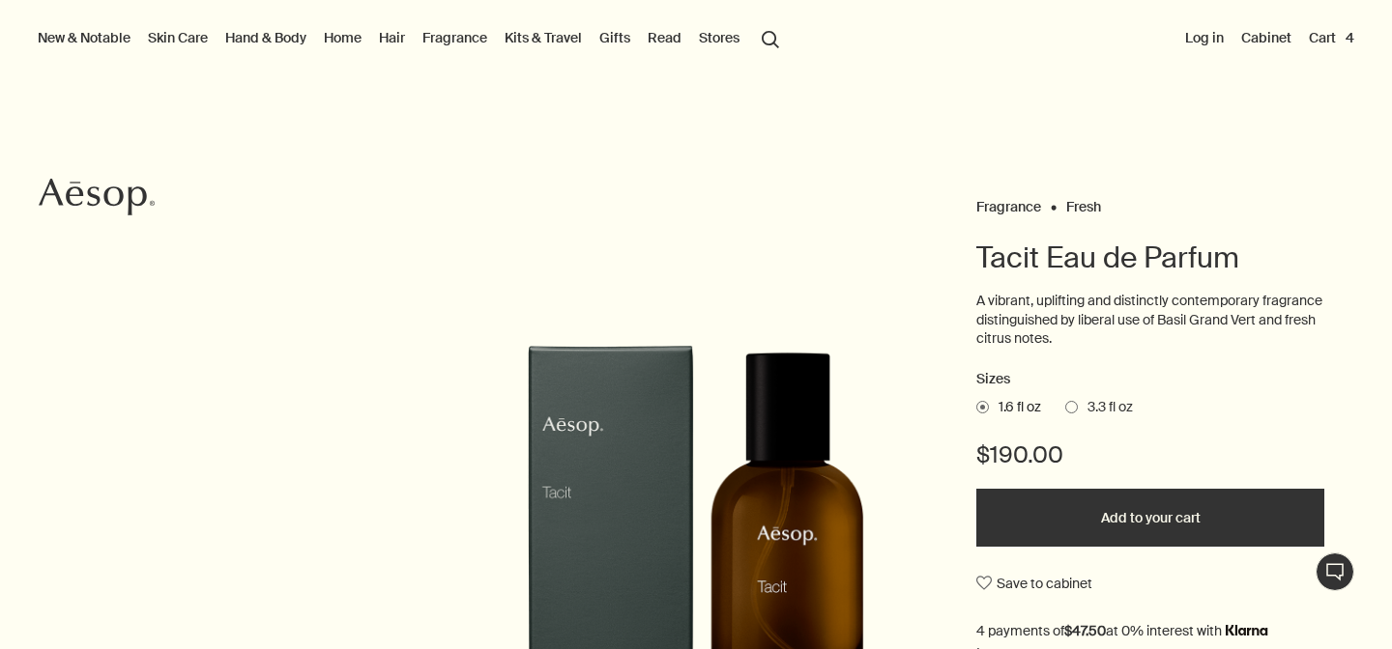
click at [1078, 407] on span at bounding box center [1071, 407] width 13 height 13
click at [1065, 407] on input "3.3 fl oz" at bounding box center [1065, 404] width 0 height 13
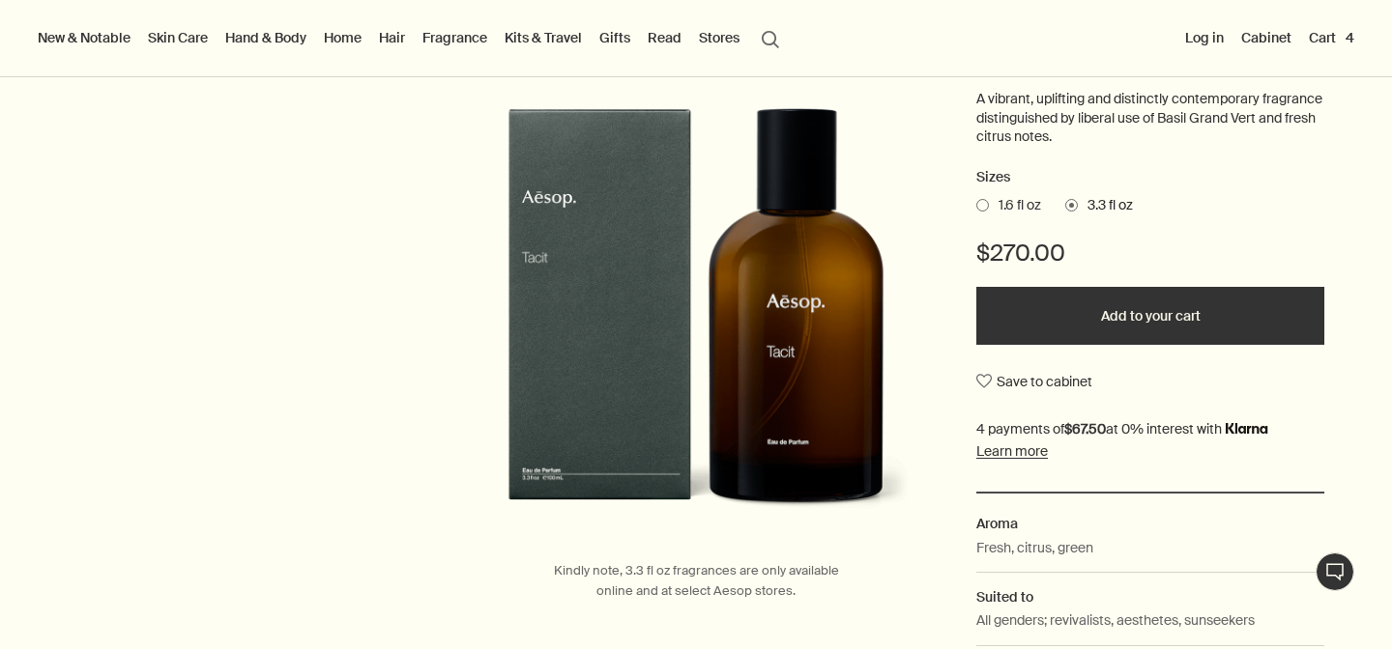
scroll to position [240, 0]
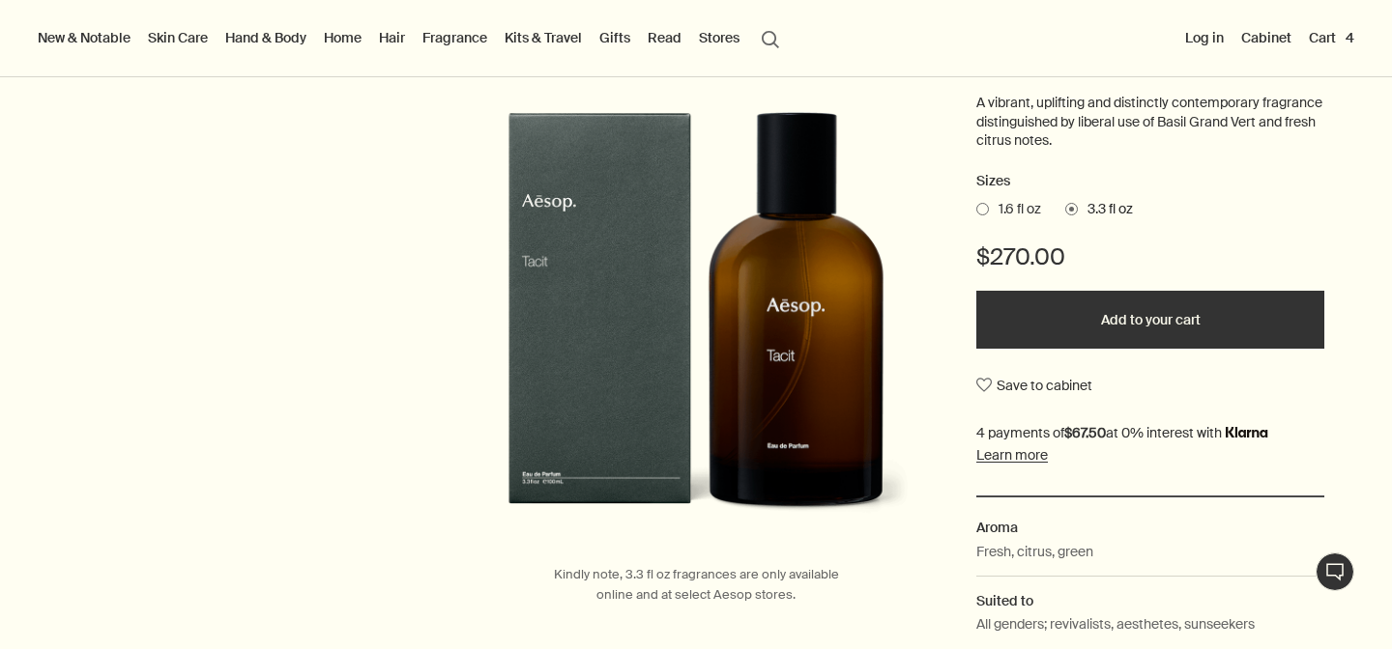
click at [992, 208] on span "1.6 fl oz" at bounding box center [1015, 209] width 52 height 19
click at [976, 208] on input "1.6 fl oz" at bounding box center [976, 206] width 0 height 13
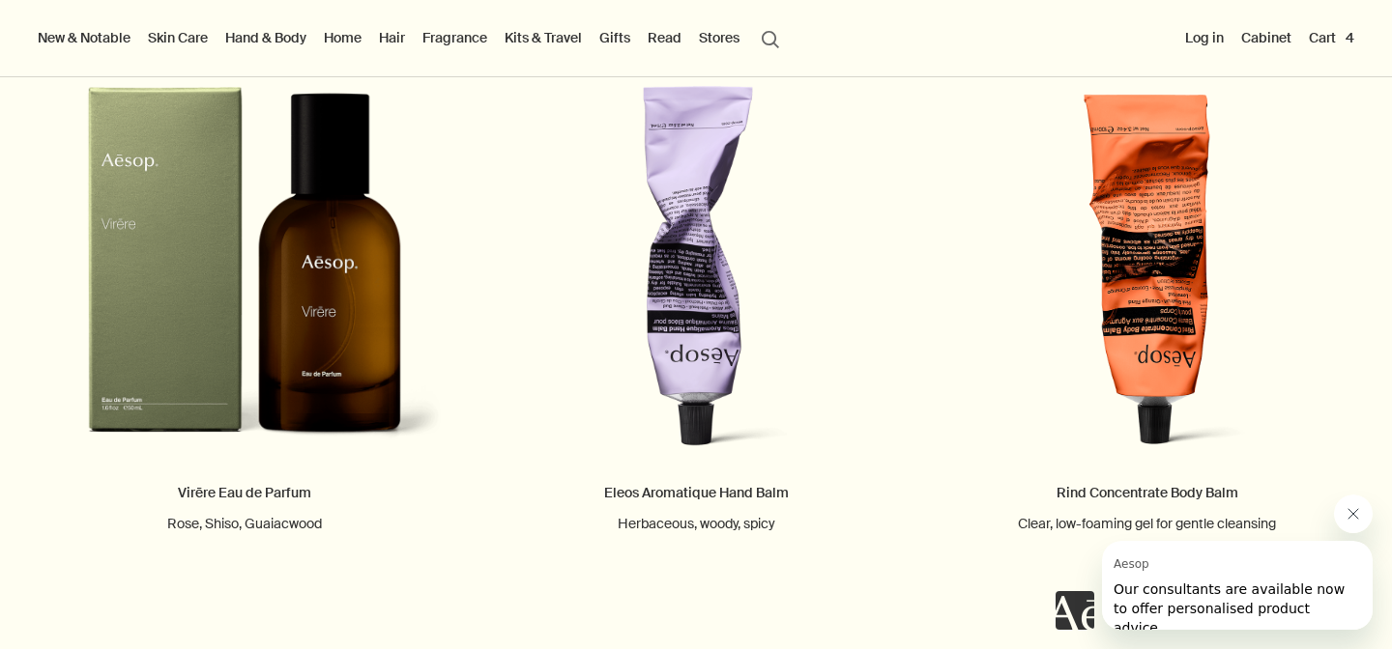
scroll to position [2101, 0]
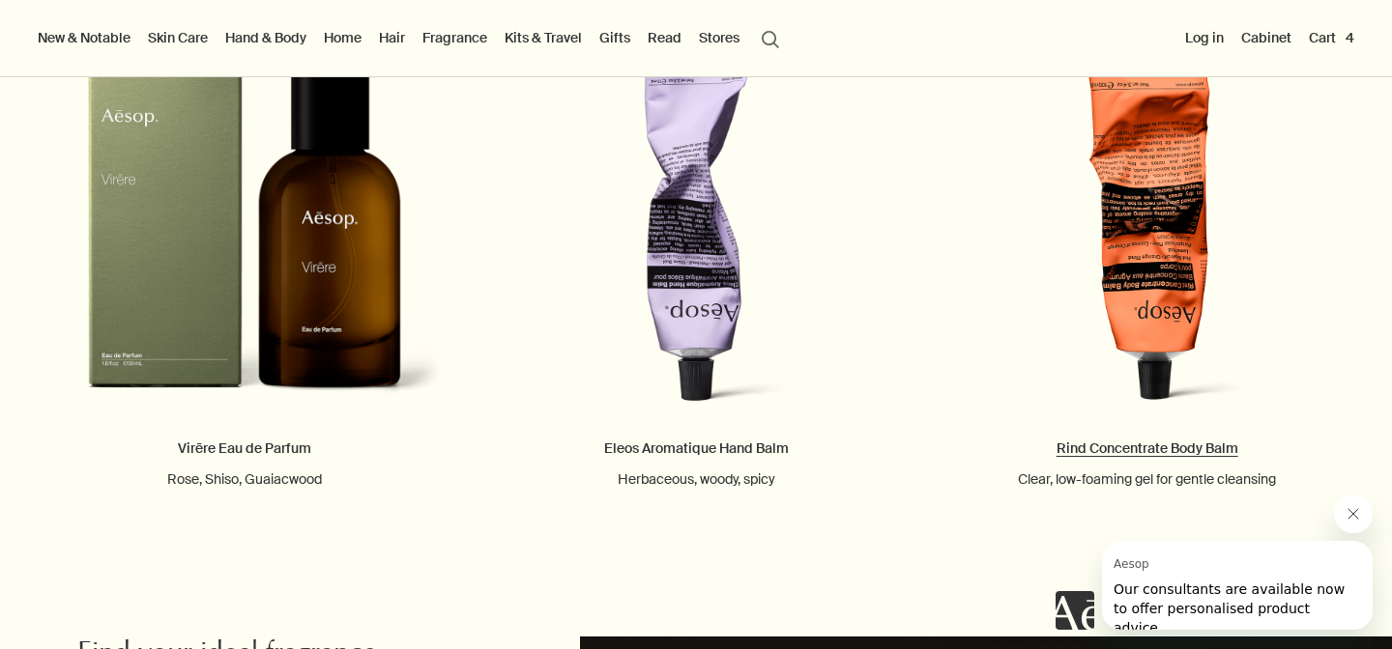
click at [1143, 252] on link "Rind Concentrate Body Balm Clear, low-foaming gel for gentle cleansing" at bounding box center [1146, 265] width 451 height 446
